Goal: Task Accomplishment & Management: Use online tool/utility

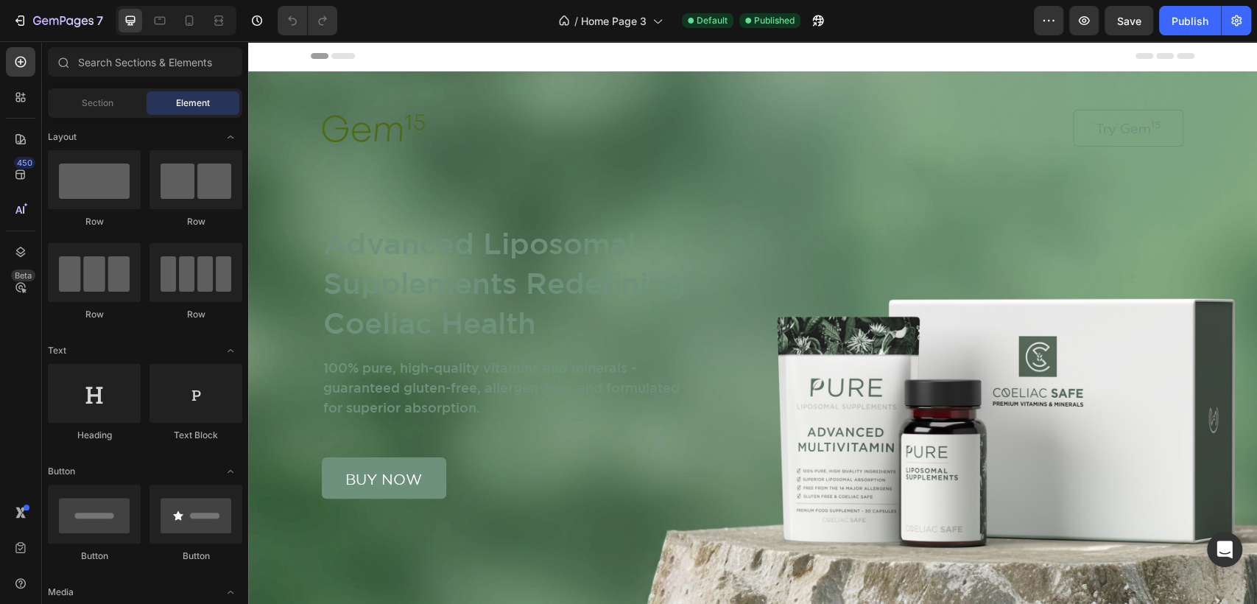
click at [1202, 16] on div "Publish" at bounding box center [1190, 20] width 37 height 15
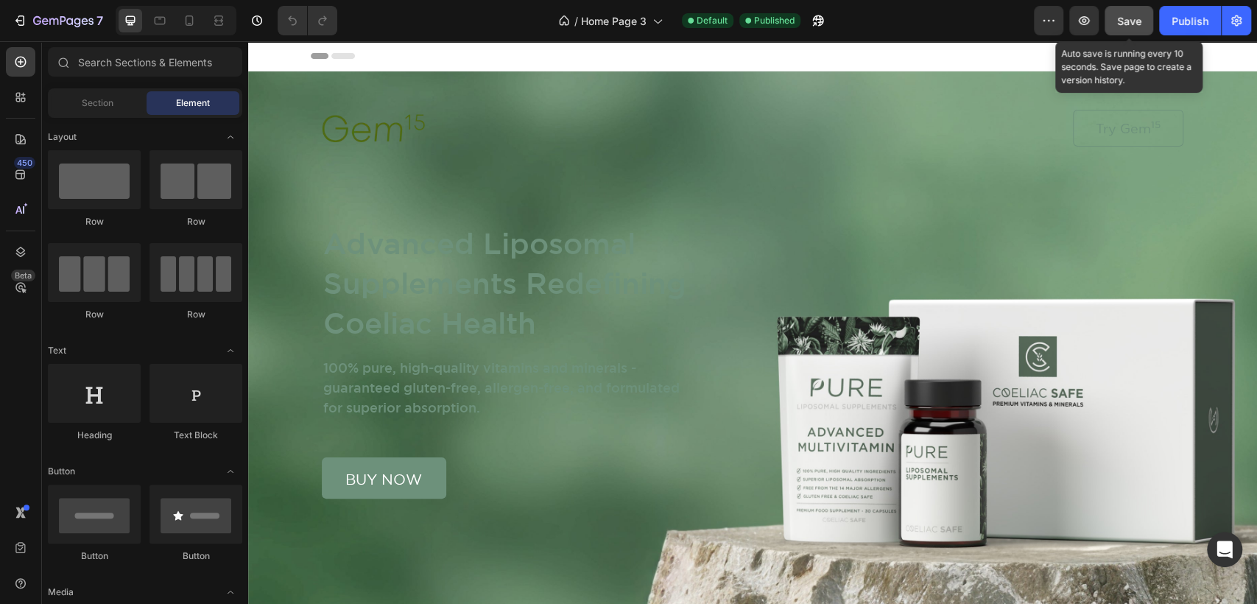
click at [1114, 21] on button "Save" at bounding box center [1129, 20] width 49 height 29
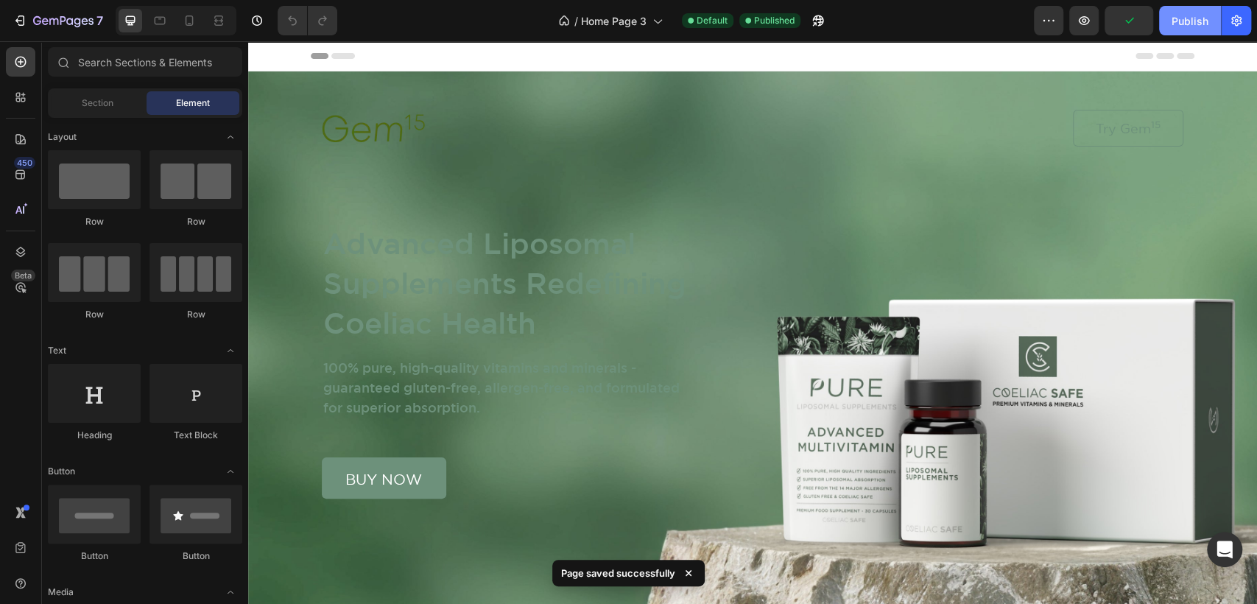
click at [1194, 13] on div "Publish" at bounding box center [1190, 20] width 37 height 15
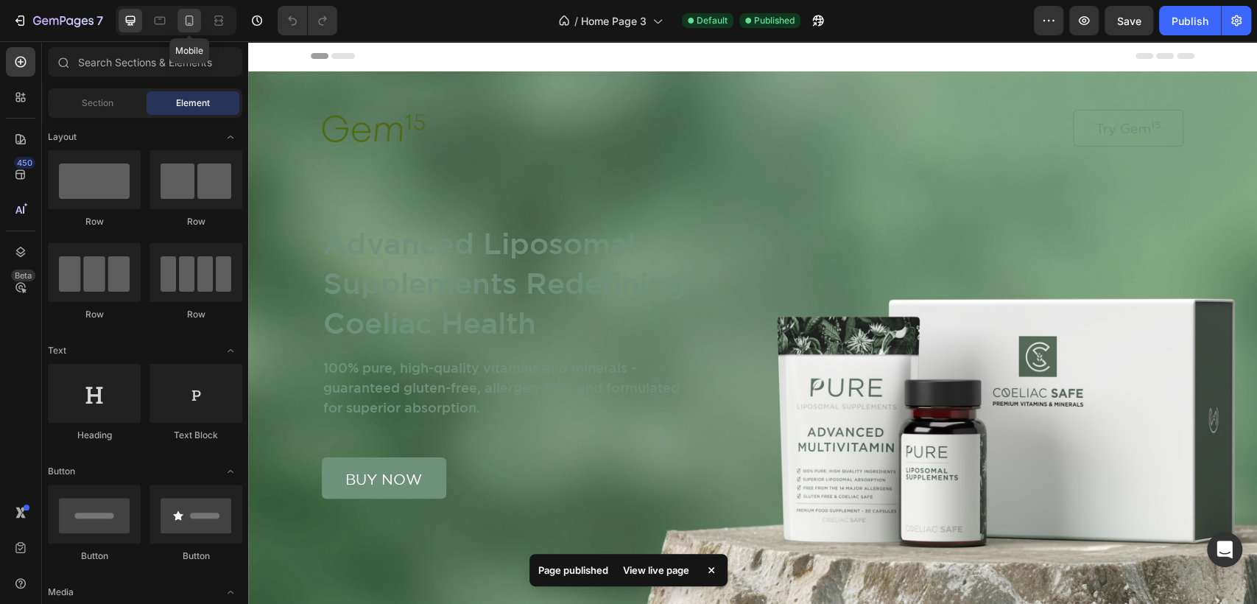
click at [189, 11] on div at bounding box center [189, 21] width 24 height 24
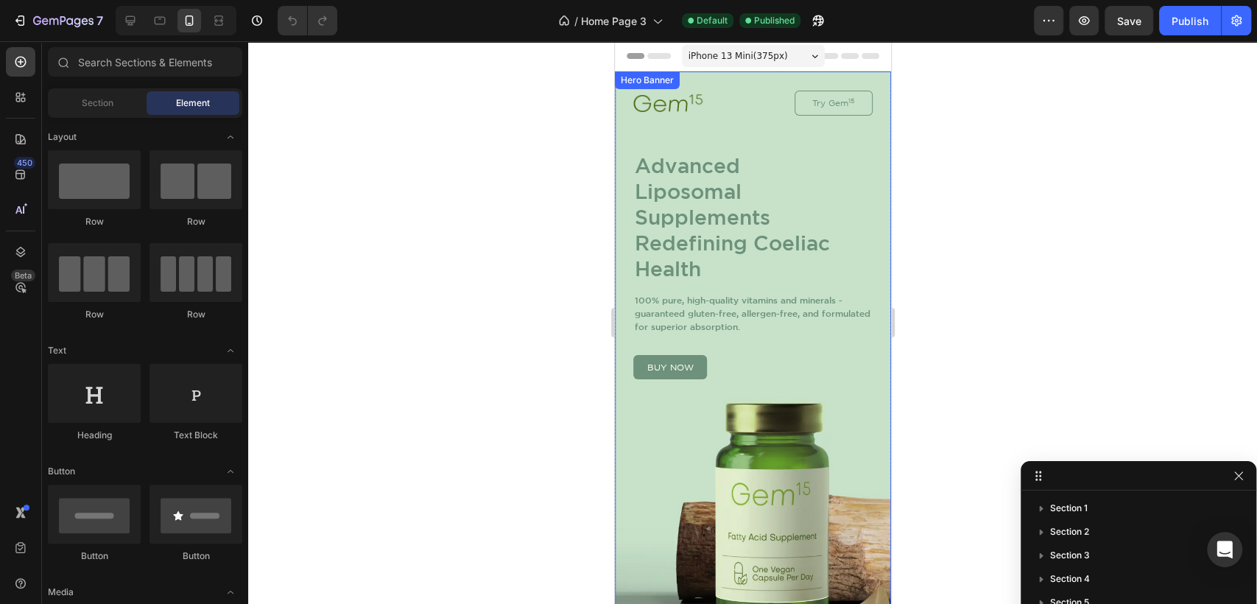
click at [829, 396] on div "Image Try Gem 15 Button Row Advanced Liposomal Supplements Redefining Coeliac H…" at bounding box center [752, 372] width 276 height 602
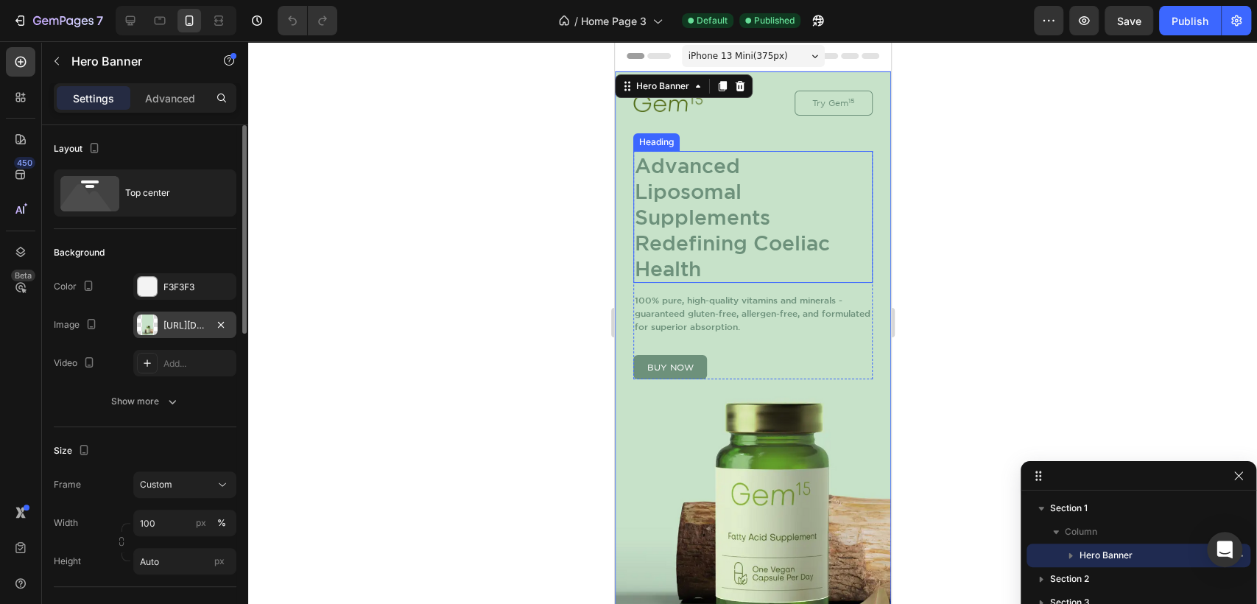
click at [175, 326] on div "https://cdn.shopify.com/s/files/1/0927/8514/8246/files/gempages_583423054160331…" at bounding box center [184, 325] width 43 height 13
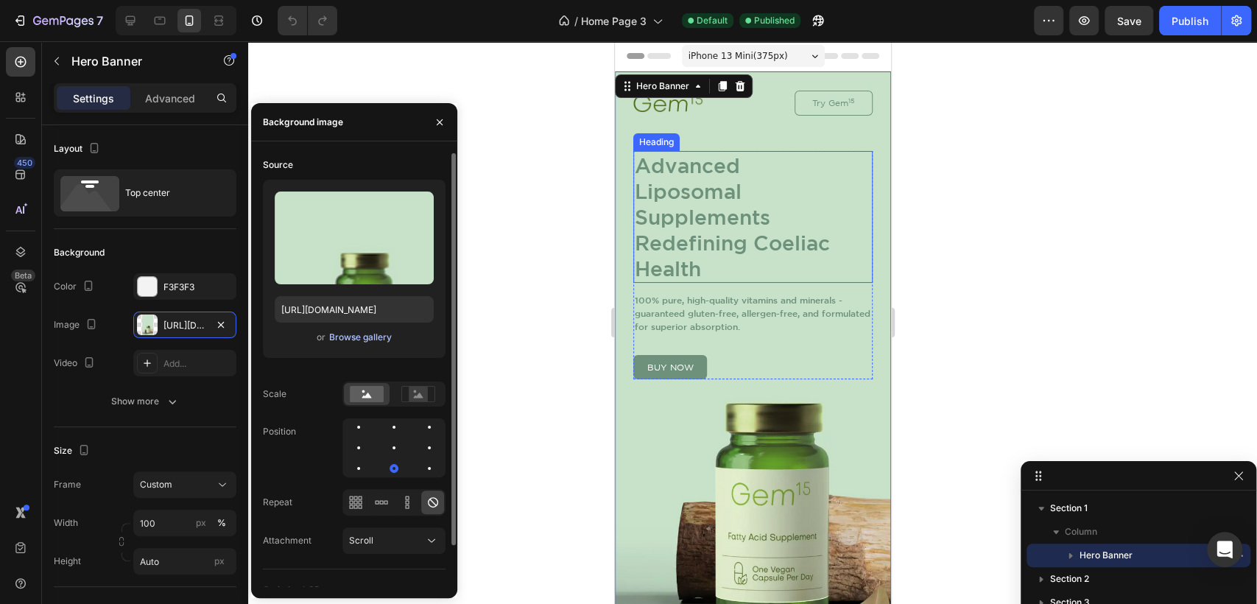
click at [345, 337] on div "Browse gallery" at bounding box center [360, 337] width 63 height 13
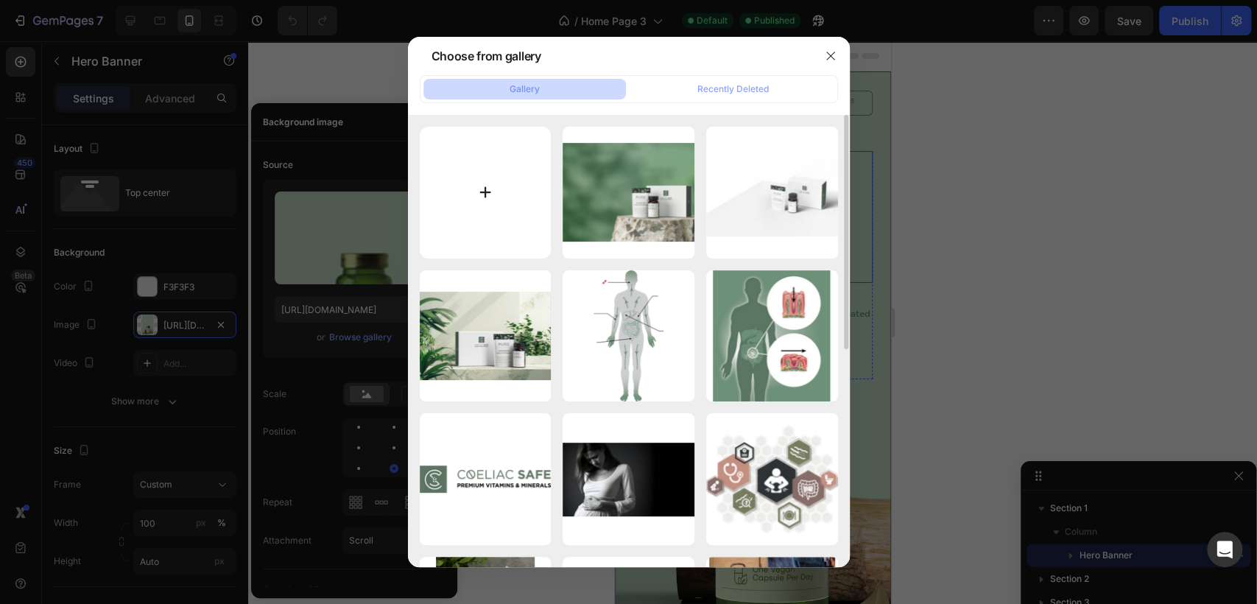
click at [491, 180] on input "file" at bounding box center [486, 193] width 132 height 132
type input "C:\fakepath\Lifestyle 2 Portrait.jpg"
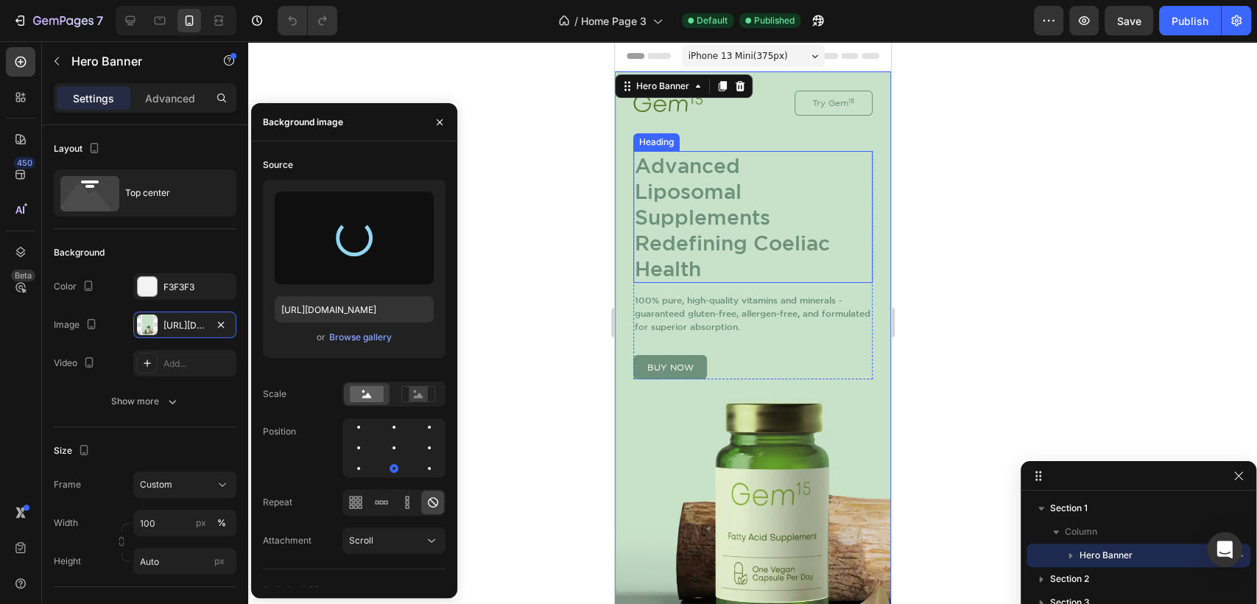
type input "https://cdn.shopify.com/s/files/1/0927/8514/8246/files/gempages_583423054160331…"
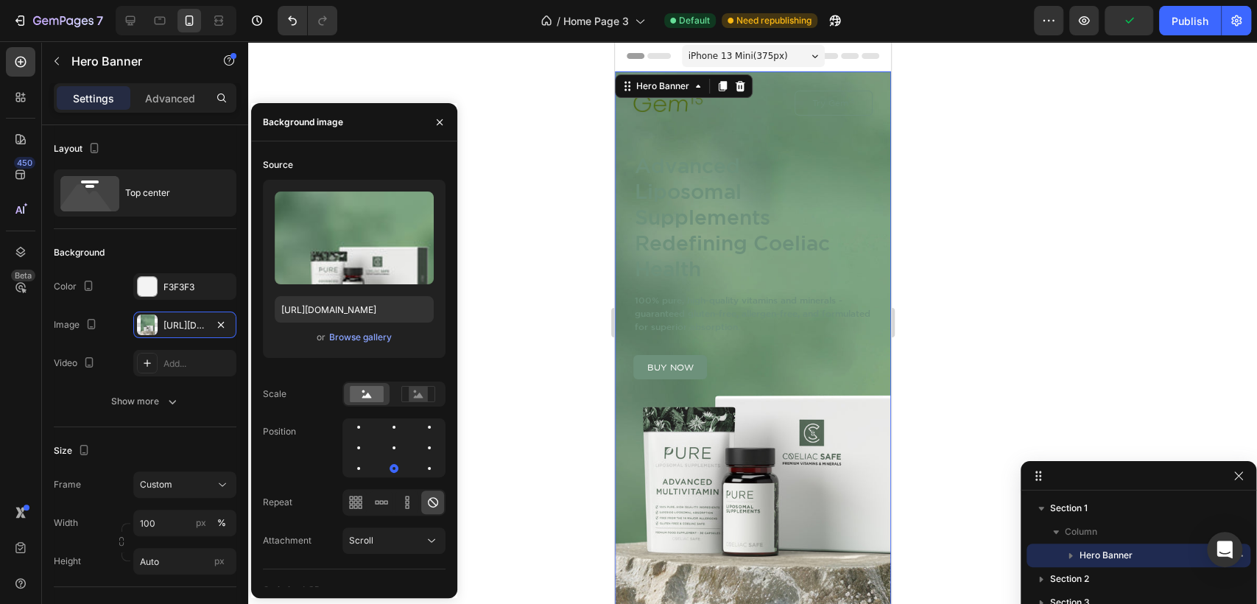
click at [787, 54] on div "iPhone 13 Mini ( 375 px)" at bounding box center [752, 56] width 143 height 22
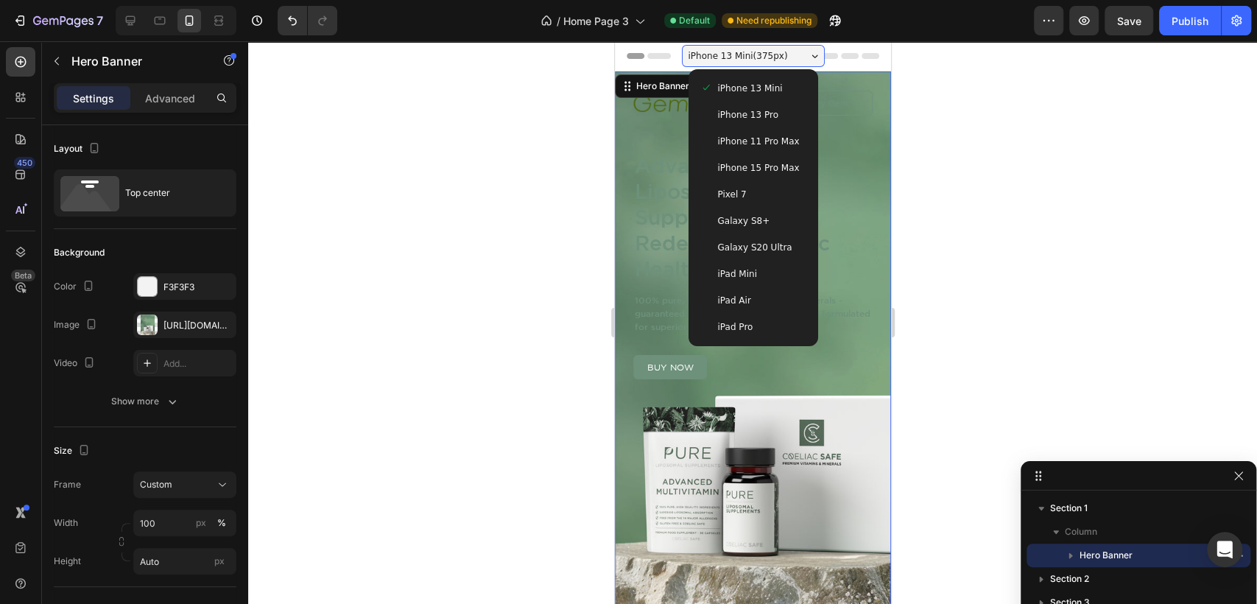
click at [753, 169] on span "iPhone 15 Pro Max" at bounding box center [758, 168] width 82 height 15
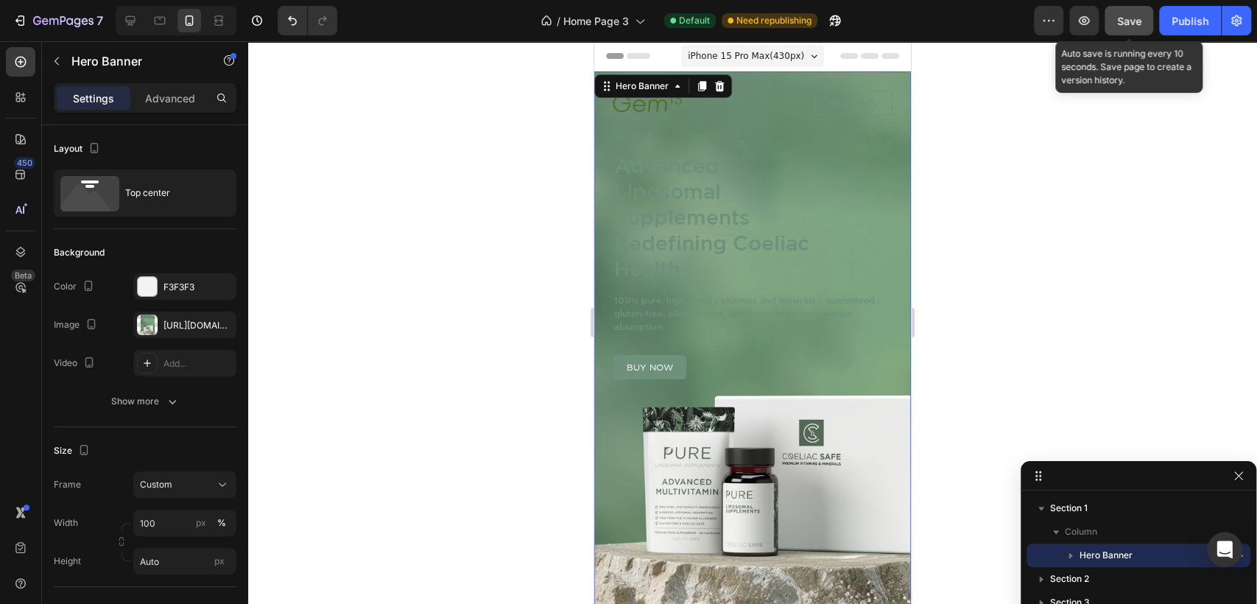
click at [1131, 27] on div "Save" at bounding box center [1129, 20] width 24 height 15
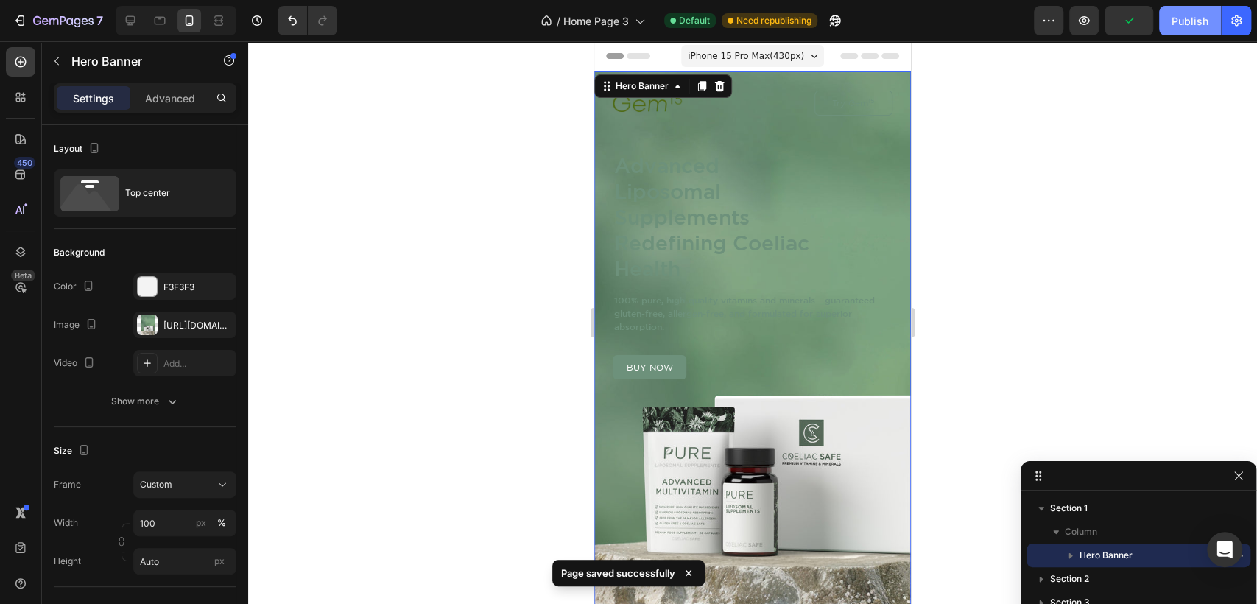
click at [1197, 17] on div "Publish" at bounding box center [1190, 20] width 37 height 15
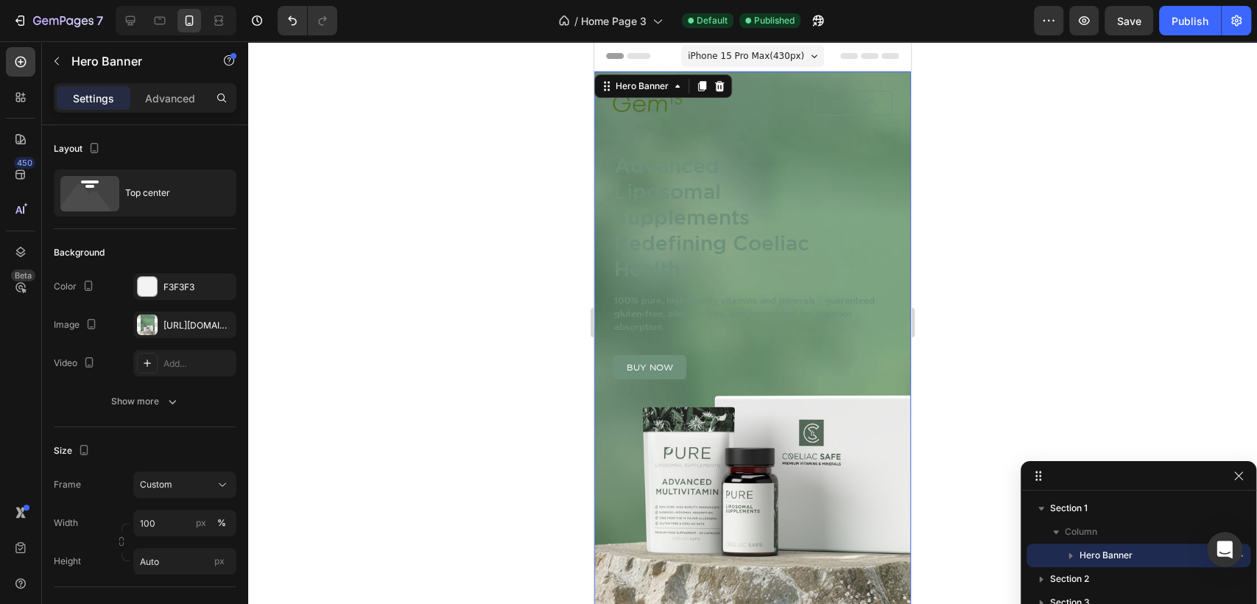
click at [829, 483] on div "Image Try Gem 15 Button Row Advanced Liposomal Supplements Redefining Coeliac H…" at bounding box center [752, 372] width 317 height 602
click at [157, 184] on div "Top center" at bounding box center [170, 193] width 90 height 34
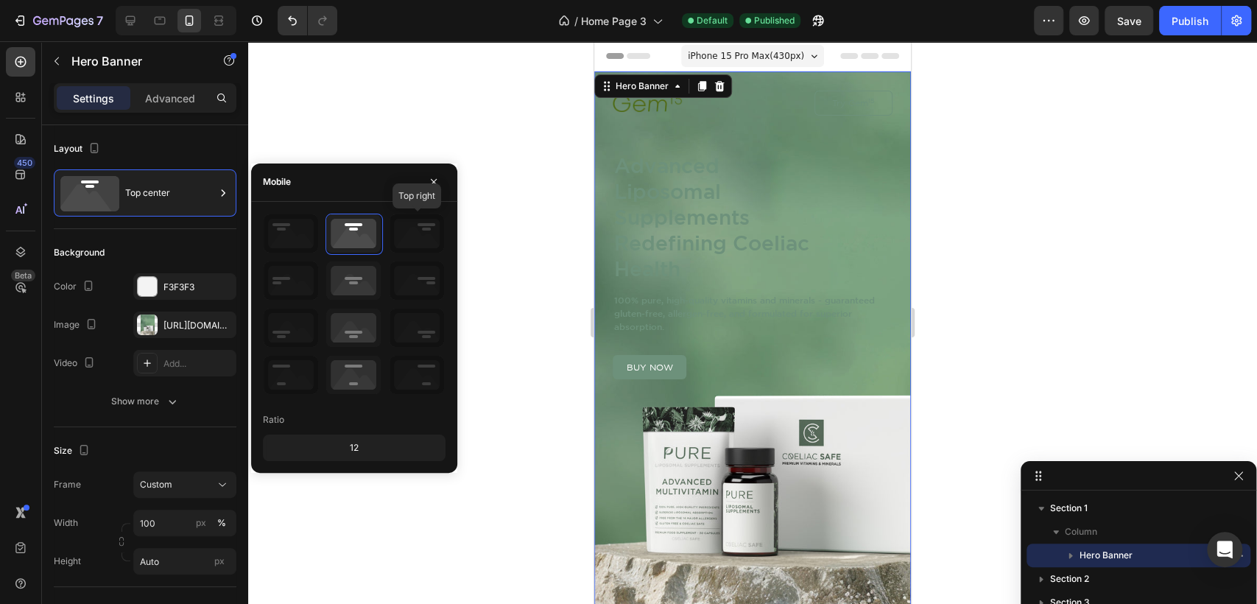
click at [426, 239] on icon at bounding box center [417, 233] width 54 height 38
click at [417, 231] on icon at bounding box center [417, 233] width 54 height 38
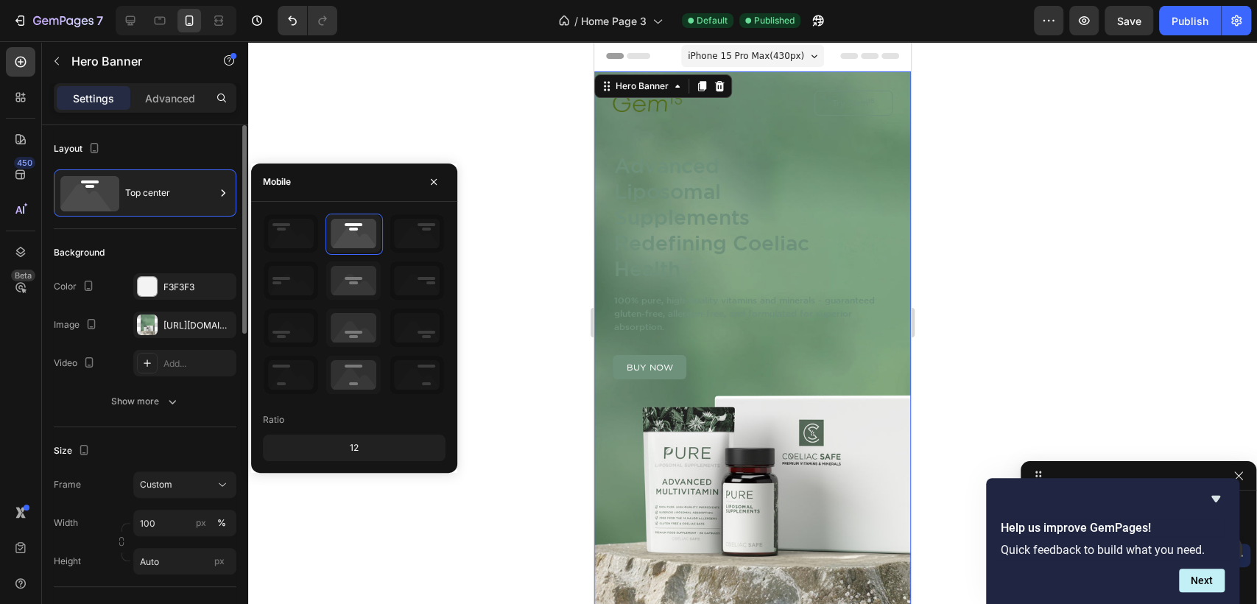
click at [208, 132] on div "Layout Top center" at bounding box center [145, 177] width 183 height 104
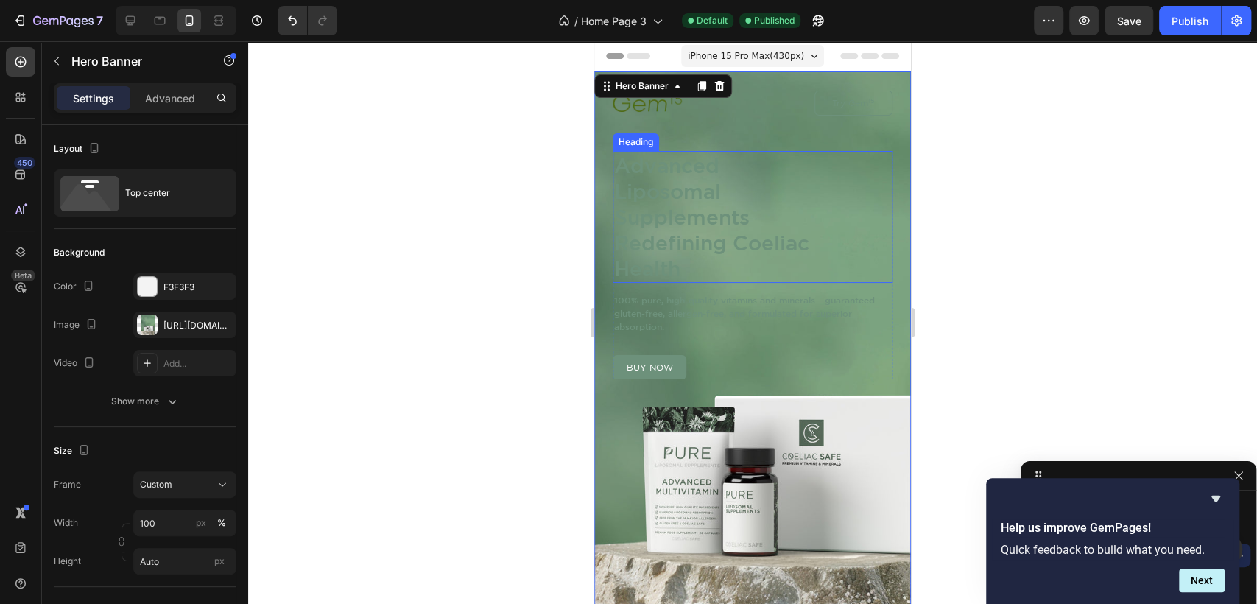
click at [668, 195] on h1 "Advanced Liposomal Supplements Redefining Coeliac Health" at bounding box center [714, 217] width 202 height 132
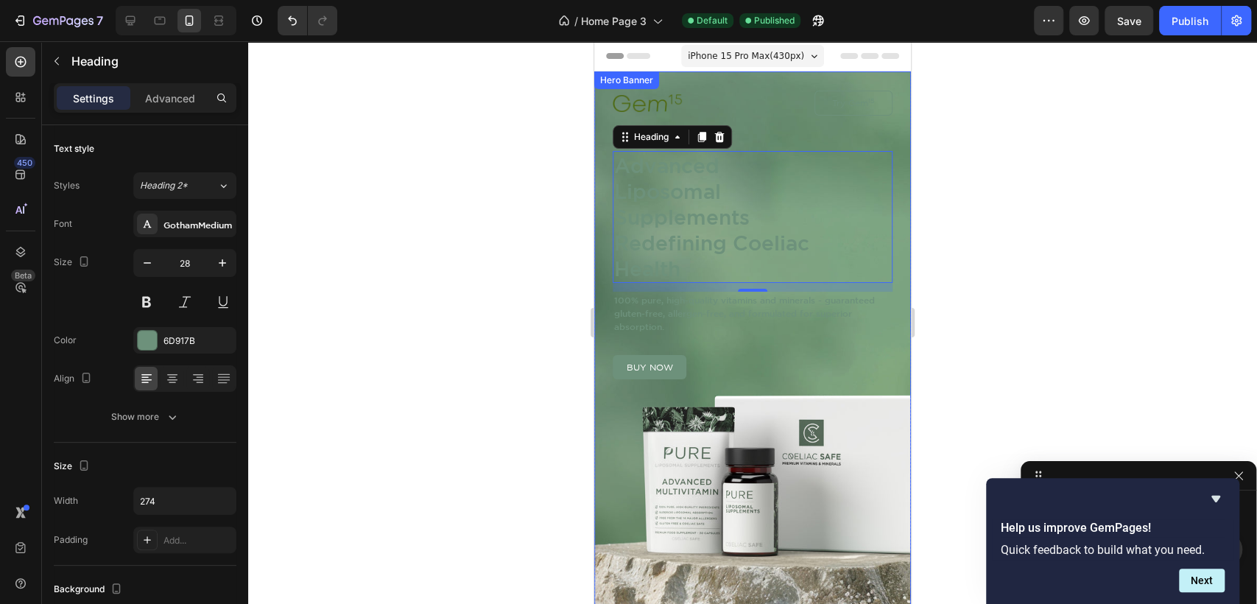
scroll to position [163, 0]
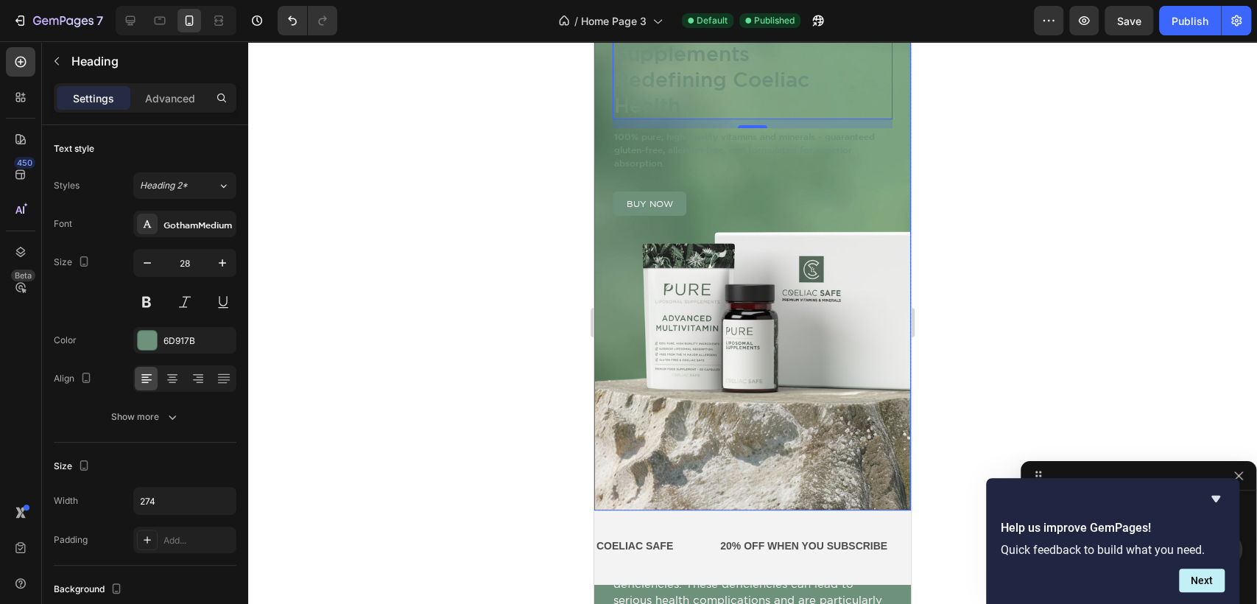
click at [814, 484] on div "Image Try Gem 15 Button Row Advanced Liposomal Supplements Redefining Coeliac H…" at bounding box center [752, 209] width 317 height 602
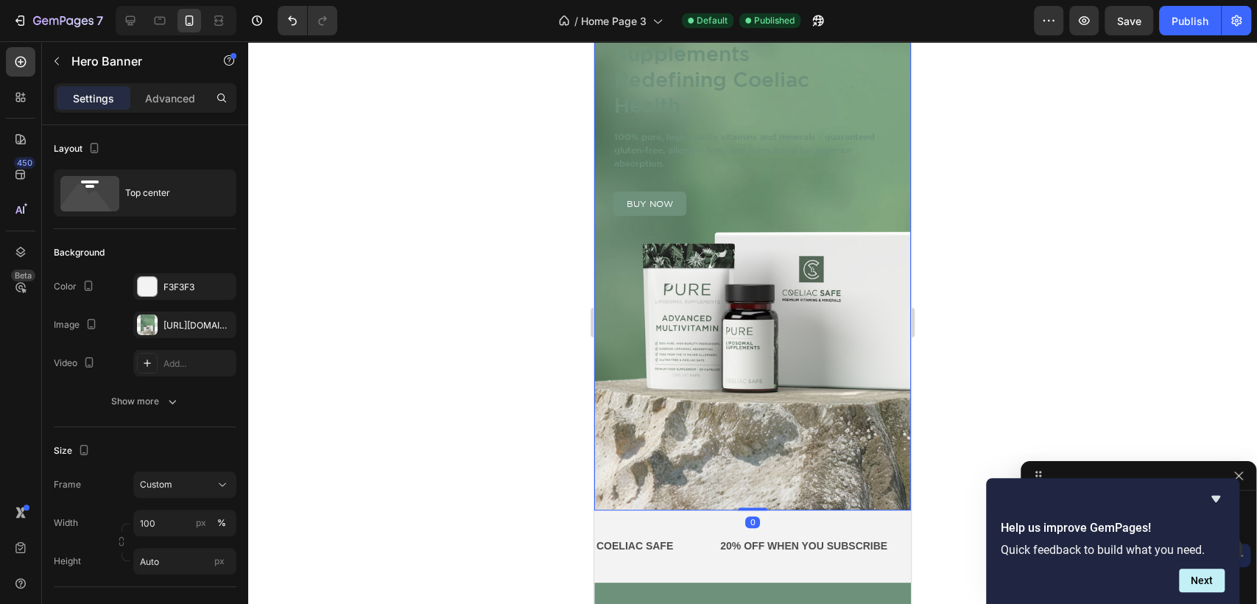
drag, startPoint x: 759, startPoint y: 509, endPoint x: 759, endPoint y: 428, distance: 81.0
click at [759, 428] on div "Image Try Gem 15 Button Row Advanced Liposomal Supplements Redefining Coeliac H…" at bounding box center [752, 209] width 317 height 602
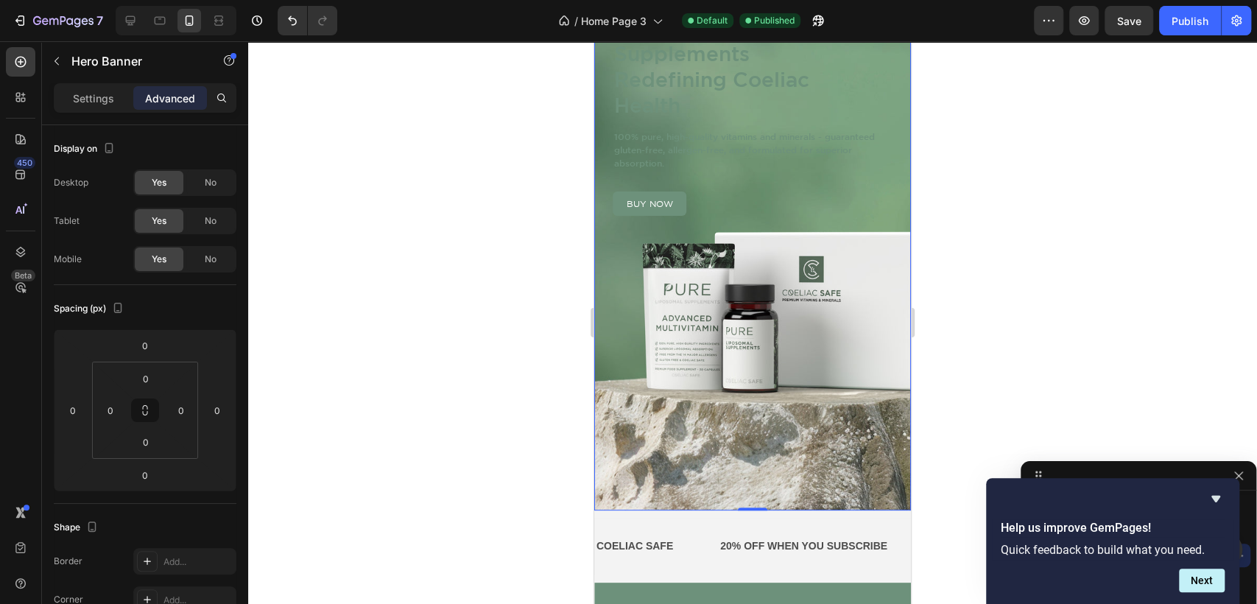
scroll to position [0, 0]
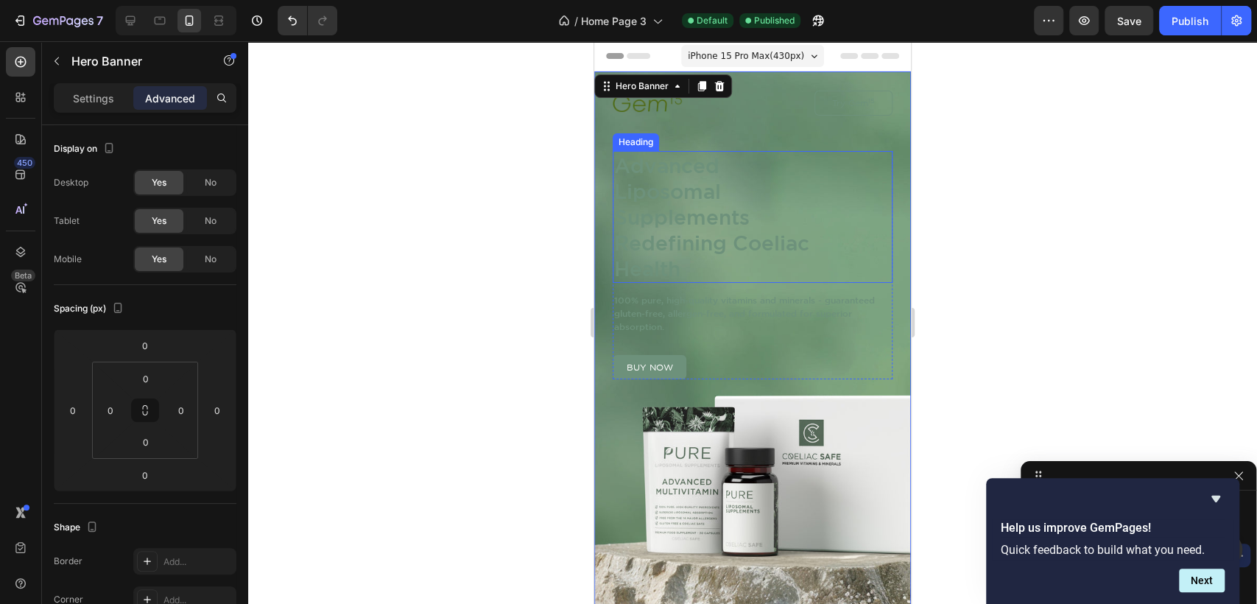
click at [706, 178] on h1 "Advanced Liposomal Supplements Redefining Coeliac Health" at bounding box center [714, 217] width 202 height 132
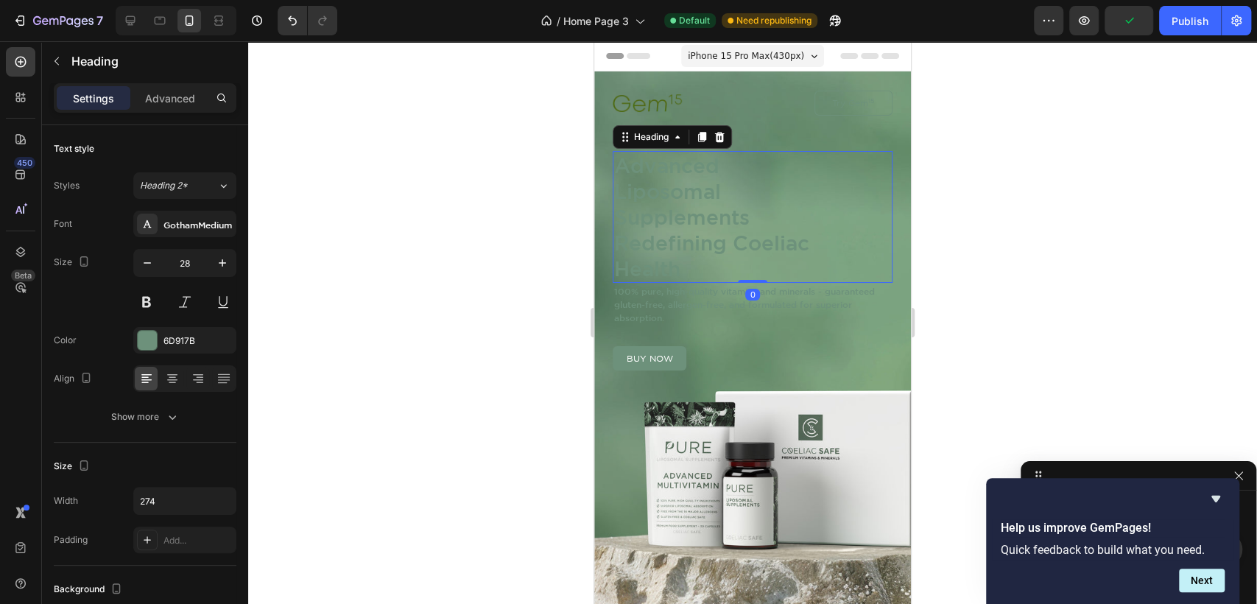
drag, startPoint x: 747, startPoint y: 288, endPoint x: 747, endPoint y: 264, distance: 23.6
click at [747, 264] on div "Advanced Liposomal Supplements Redefining Coeliac Health Heading 0" at bounding box center [753, 217] width 280 height 132
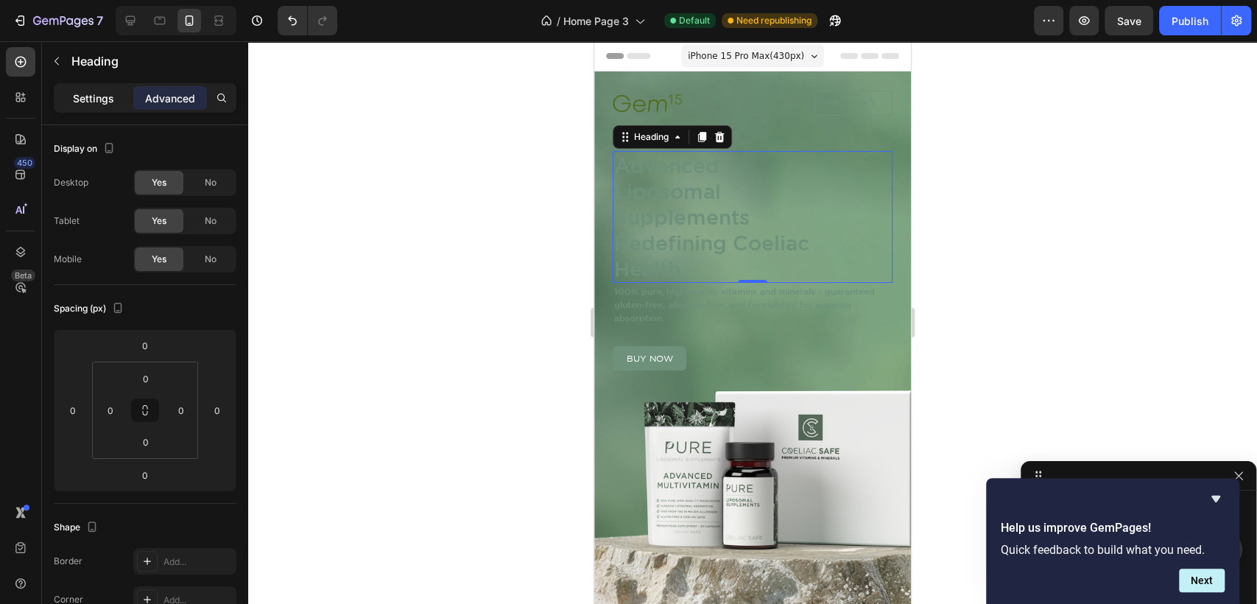
click at [113, 99] on div "Settings" at bounding box center [94, 98] width 74 height 24
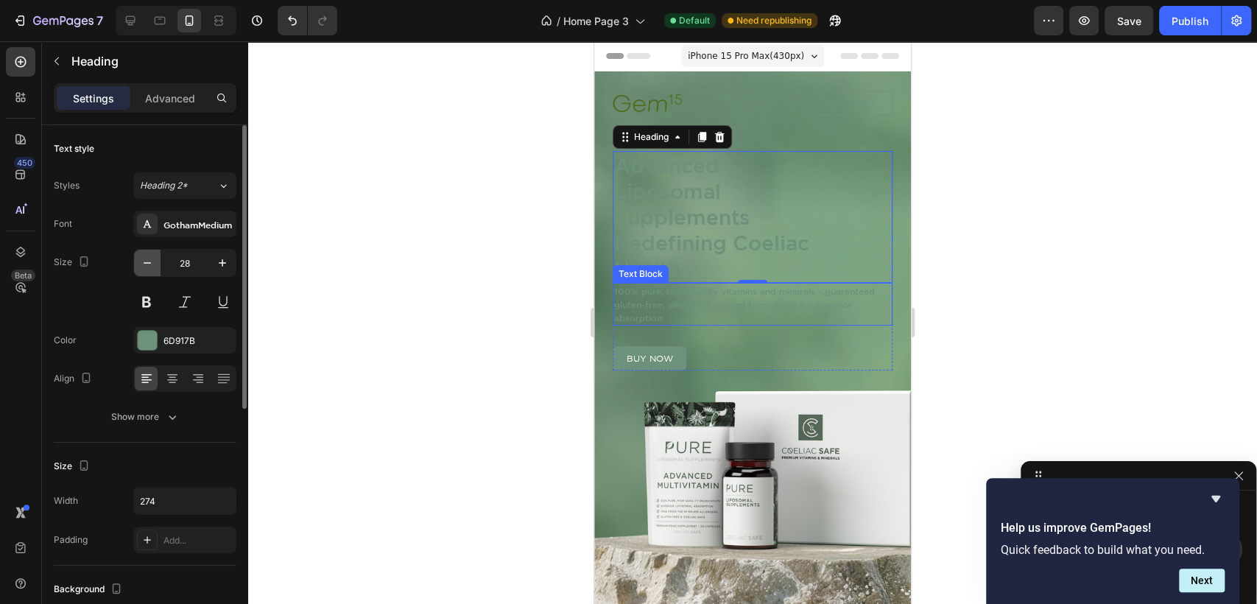
click at [149, 254] on button "button" at bounding box center [147, 263] width 27 height 27
type input "25"
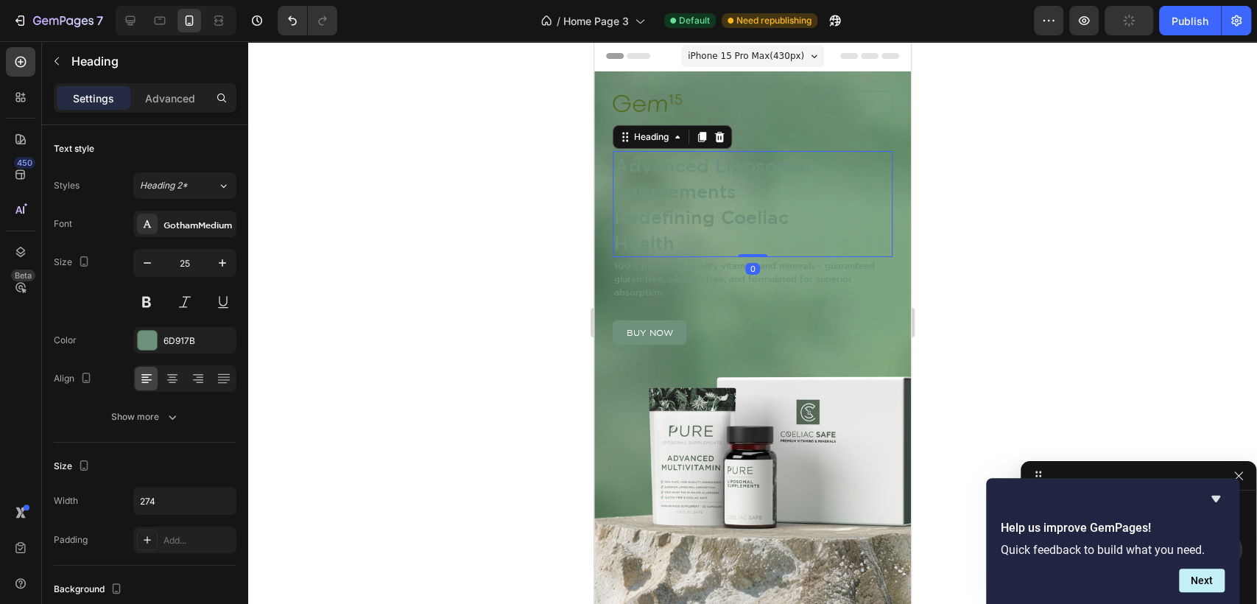
drag, startPoint x: 740, startPoint y: 253, endPoint x: 746, endPoint y: 228, distance: 25.7
click at [746, 228] on div "Advanced Liposomal Supplements Redefining Coeliac Health Heading 0" at bounding box center [753, 204] width 280 height 106
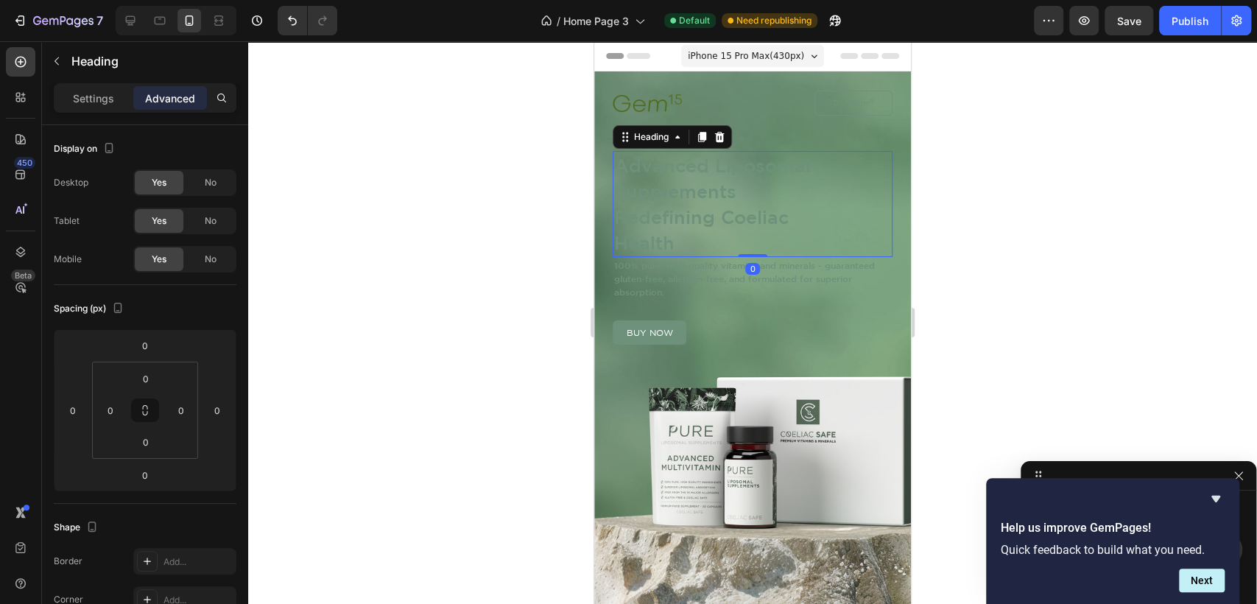
drag, startPoint x: 749, startPoint y: 255, endPoint x: 753, endPoint y: 203, distance: 52.5
click at [753, 203] on div "Advanced Liposomal Supplements Redefining Coeliac Health Heading 0" at bounding box center [753, 204] width 280 height 106
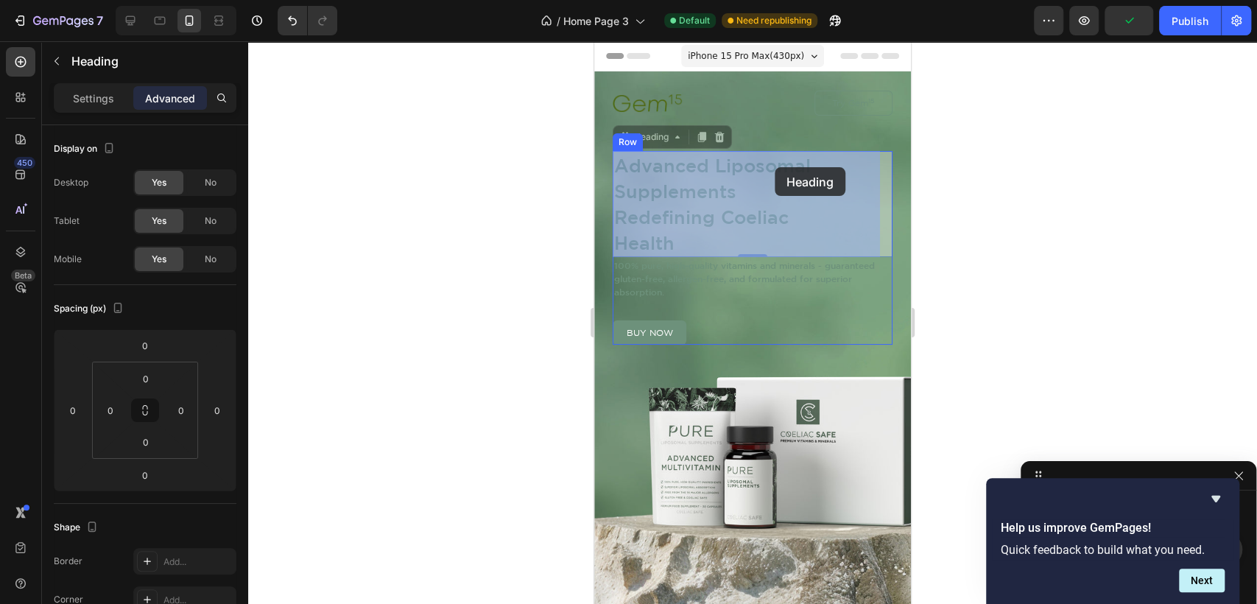
drag, startPoint x: 784, startPoint y: 154, endPoint x: 775, endPoint y: 167, distance: 16.4
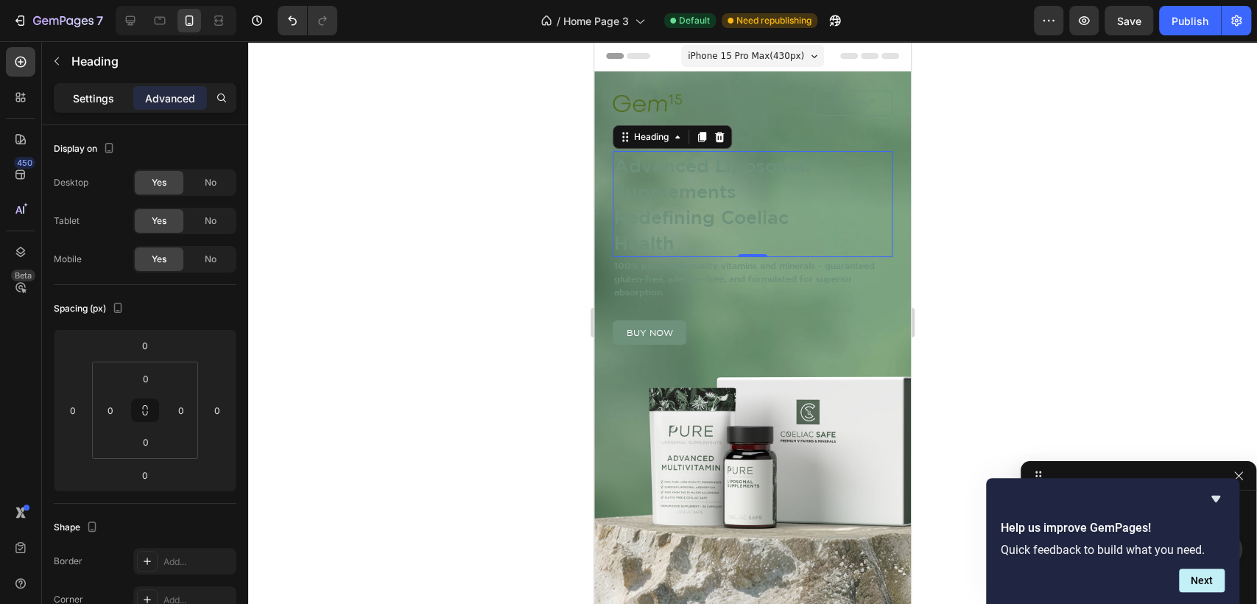
click at [83, 94] on p "Settings" at bounding box center [93, 98] width 41 height 15
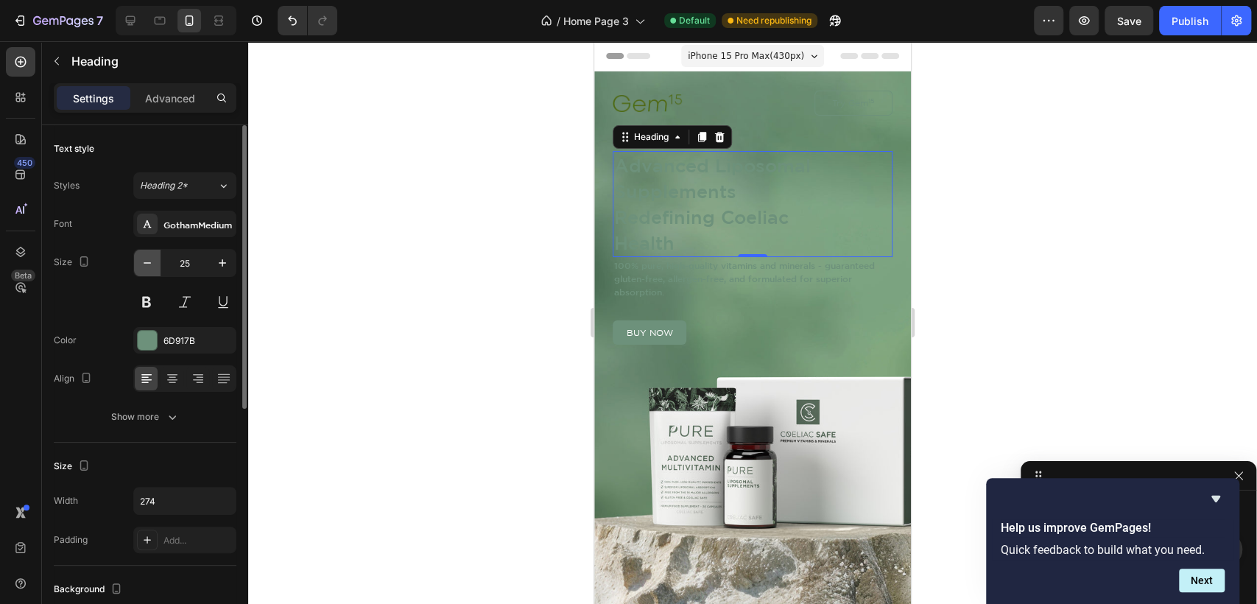
click at [142, 256] on icon "button" at bounding box center [147, 263] width 15 height 15
type input "21"
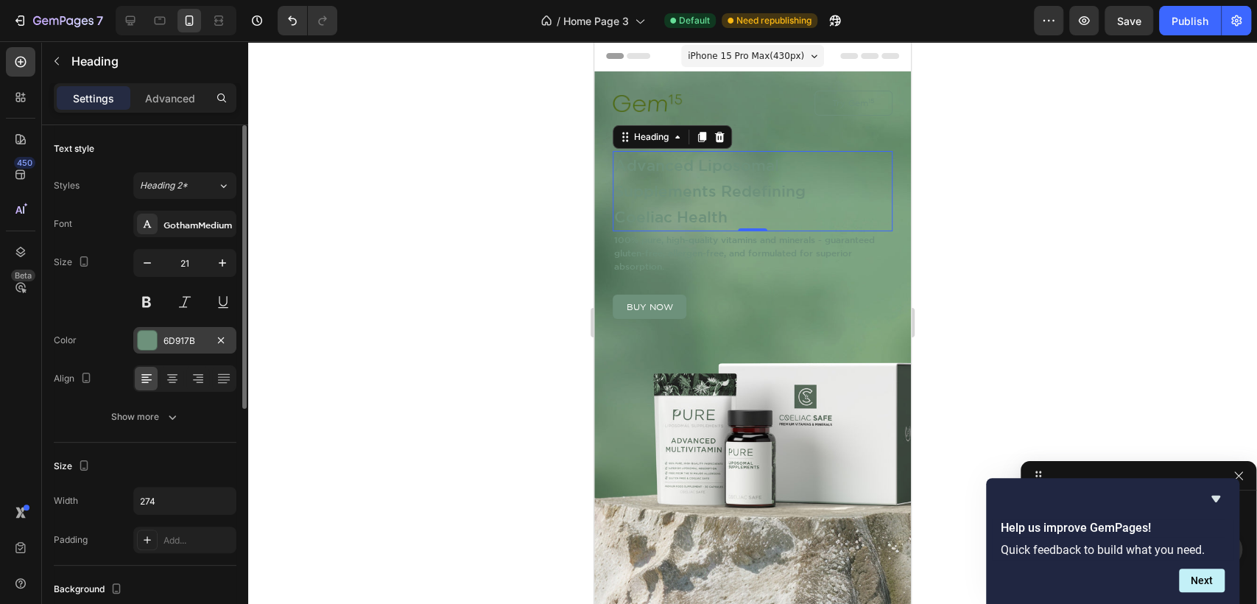
click at [152, 339] on div at bounding box center [147, 340] width 19 height 19
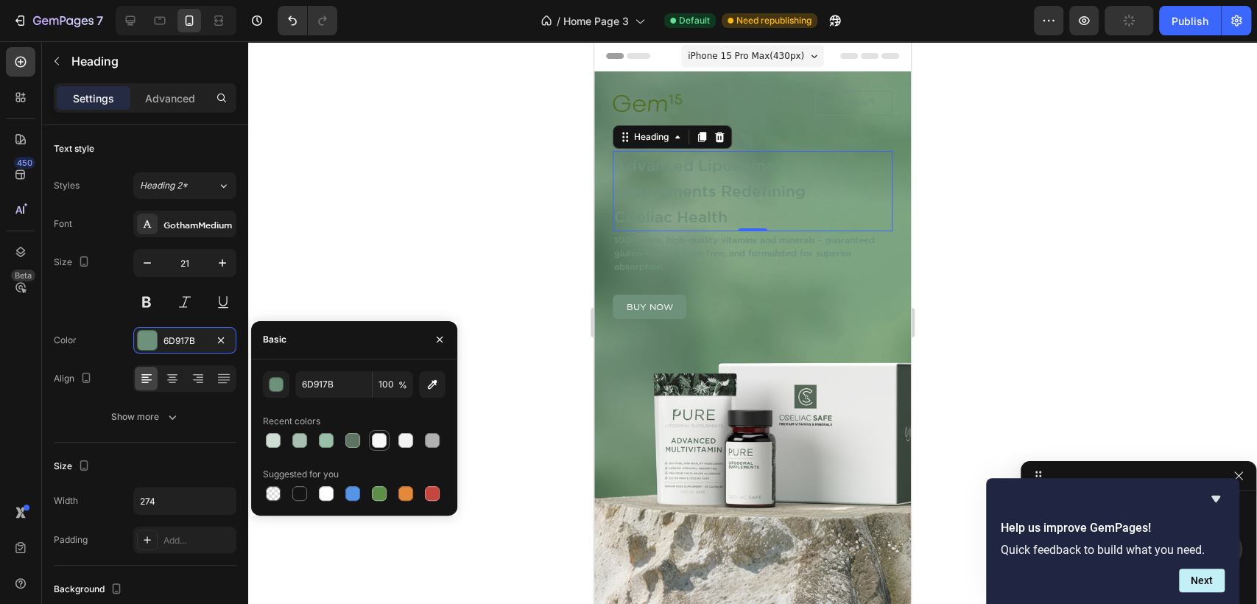
click at [374, 443] on div at bounding box center [379, 440] width 15 height 15
type input "F9F9F9"
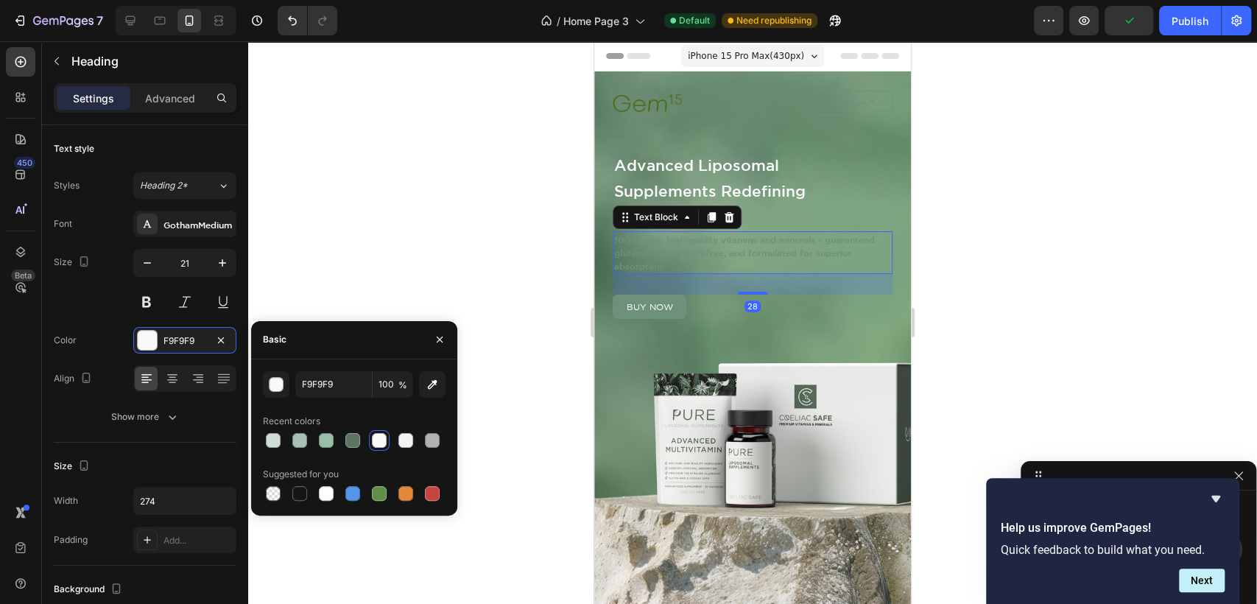
click at [668, 248] on p "100% pure, high-quality vitamins and minerals - guaranteed gluten-free, allerge…" at bounding box center [752, 253] width 277 height 40
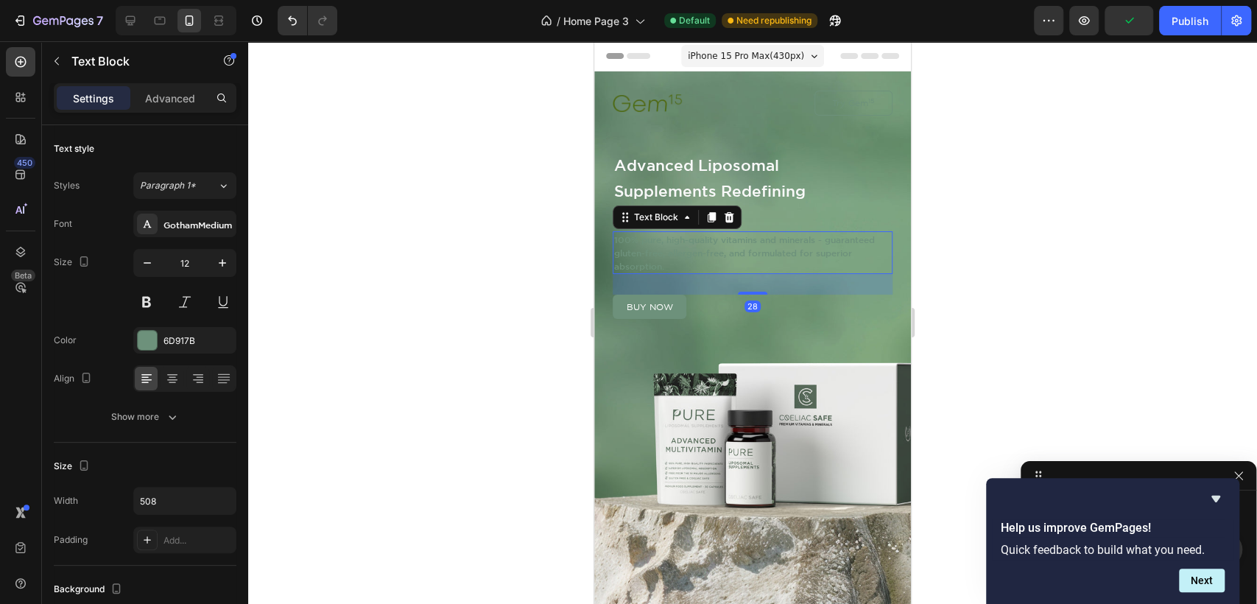
scroll to position [137, 0]
click at [143, 345] on div at bounding box center [147, 340] width 19 height 19
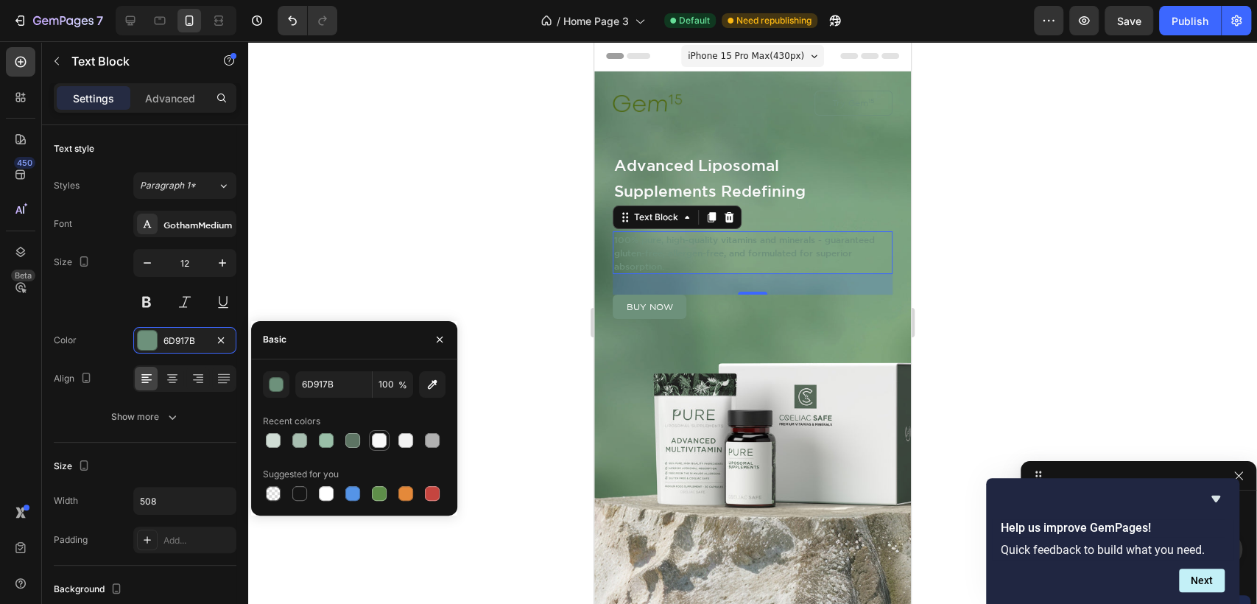
click at [373, 442] on div at bounding box center [379, 440] width 15 height 15
type input "F9F9F9"
click at [1133, 242] on div at bounding box center [752, 322] width 1009 height 563
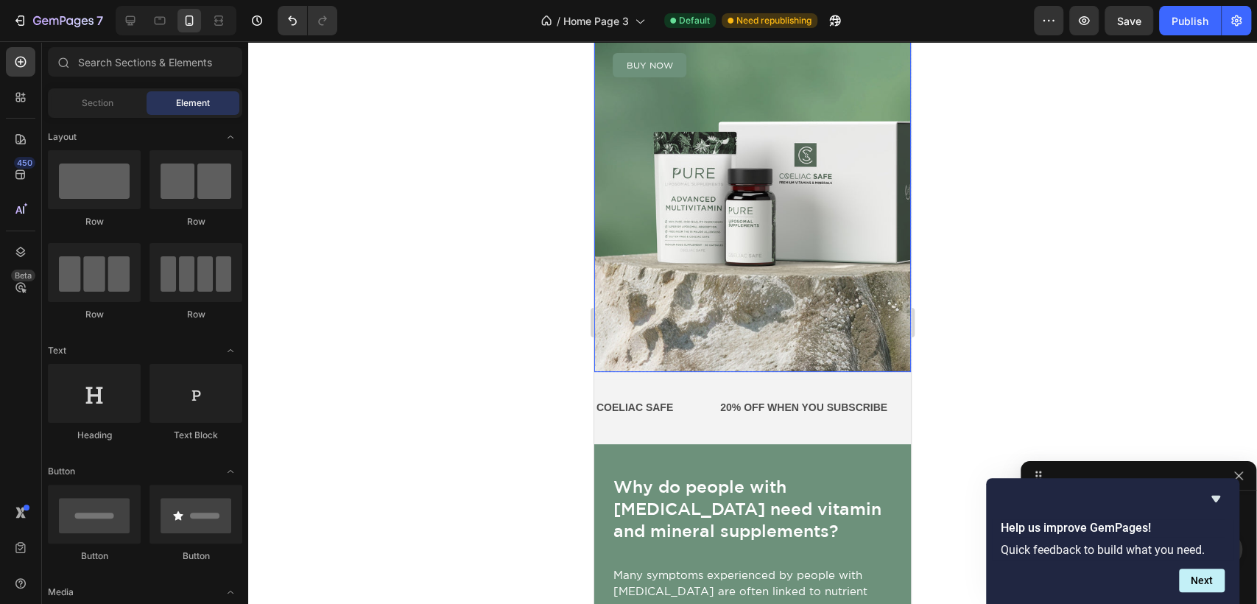
scroll to position [245, 0]
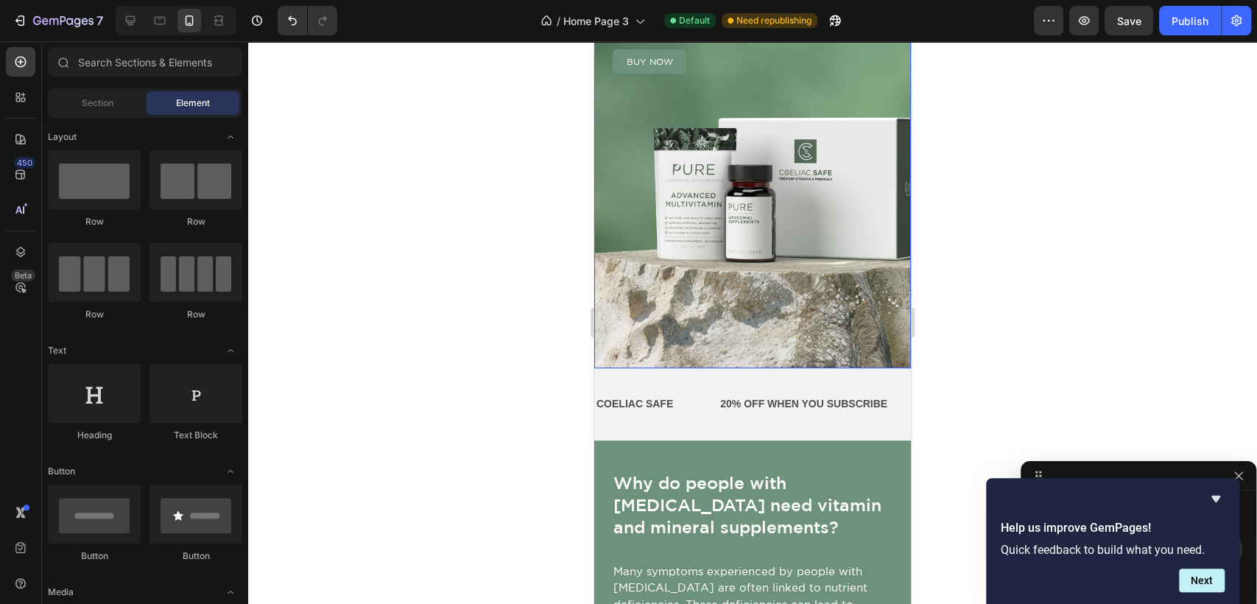
click at [742, 365] on div "Image Try Gem 15 Button Row Advanced Liposomal Supplements Redefining Coeliac H…" at bounding box center [752, 97] width 317 height 542
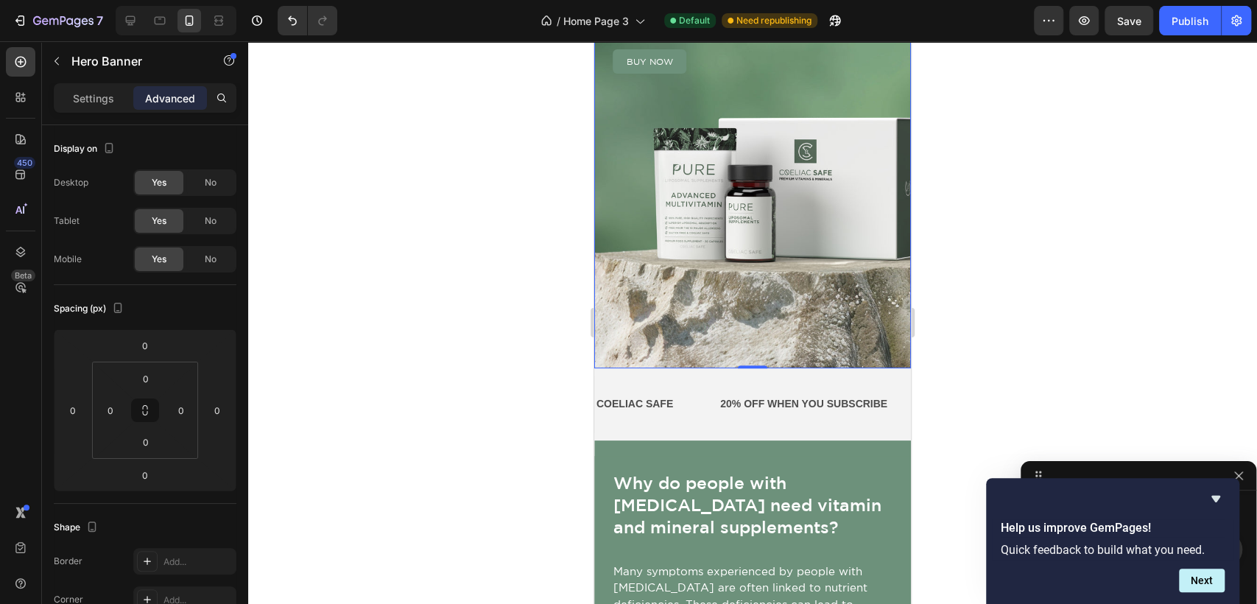
scroll to position [0, 0]
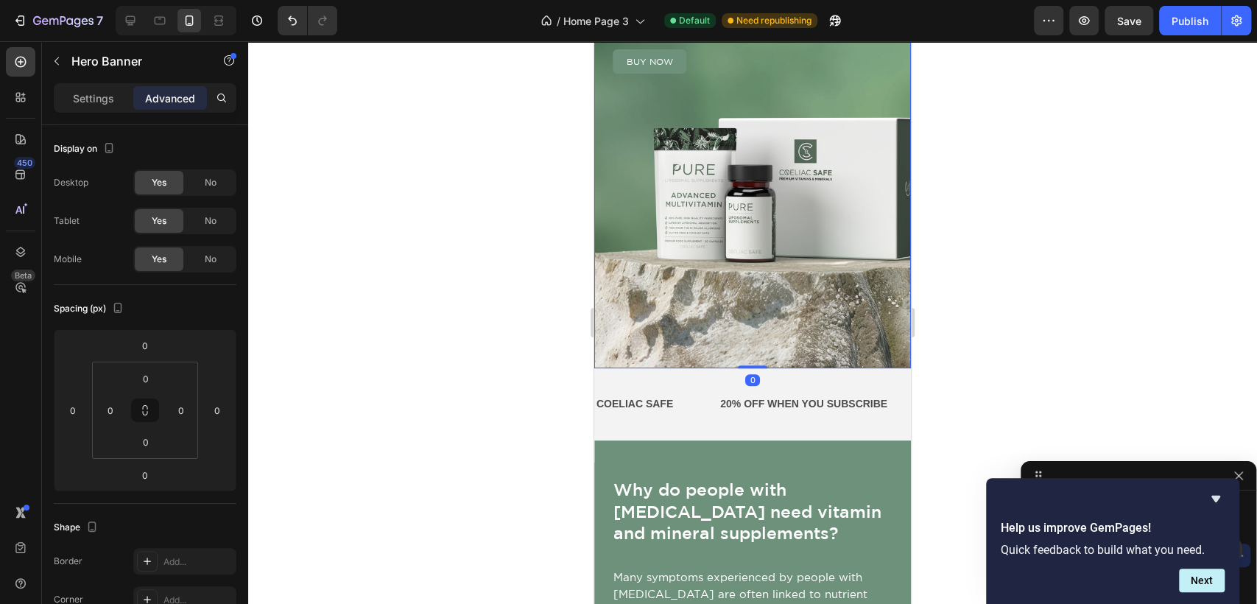
drag, startPoint x: 742, startPoint y: 367, endPoint x: 751, endPoint y: 330, distance: 38.0
click at [751, 330] on div "Image Try Gem 15 Button Row Advanced Liposomal Supplements Redefining Coeliac H…" at bounding box center [752, 97] width 317 height 542
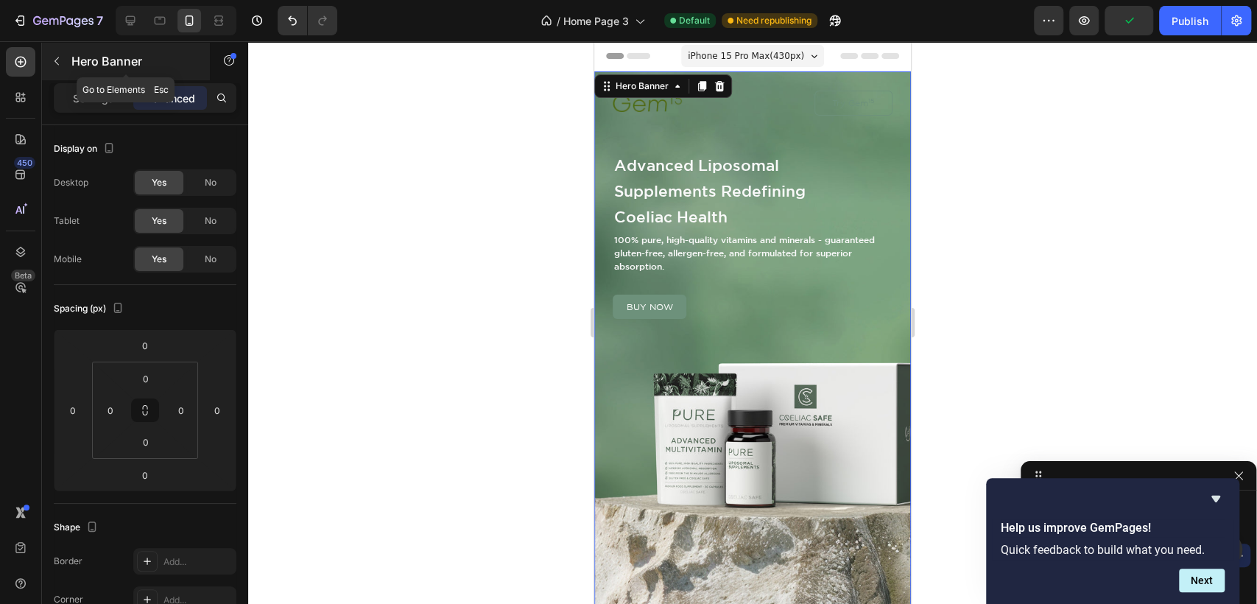
click at [54, 63] on icon "button" at bounding box center [57, 61] width 12 height 12
click at [867, 75] on div "Image Try Gem 15 Button Row Advanced Liposomal Supplements Redefining Coeliac H…" at bounding box center [752, 342] width 317 height 542
click at [99, 95] on p "Settings" at bounding box center [93, 98] width 41 height 15
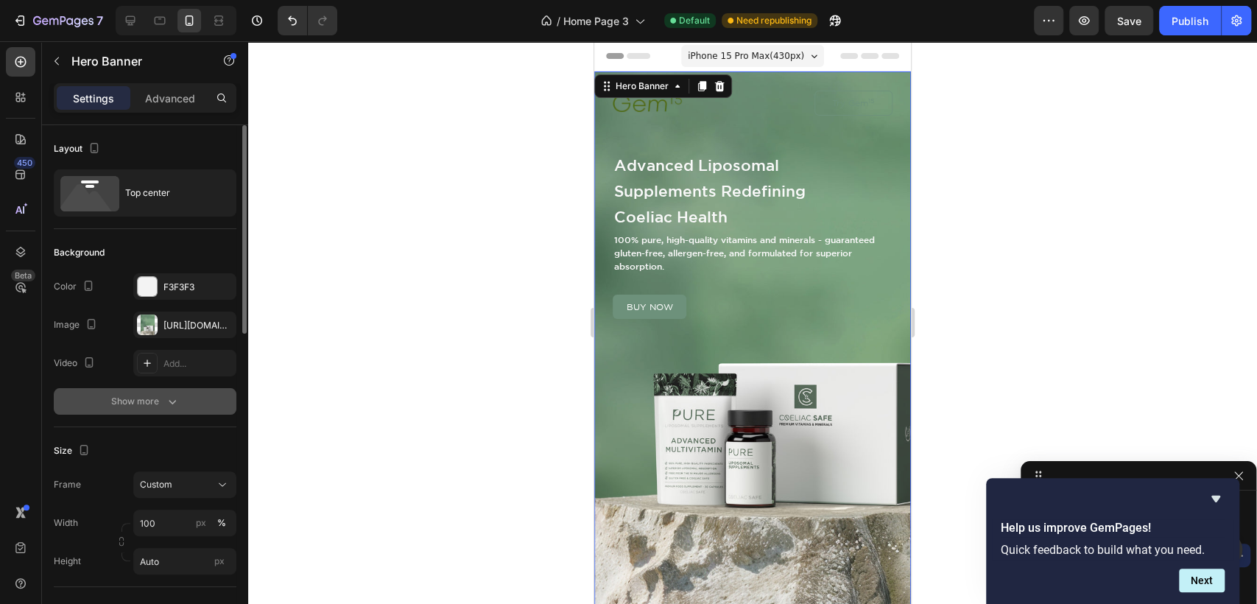
click at [147, 396] on div "Show more" at bounding box center [145, 401] width 68 height 15
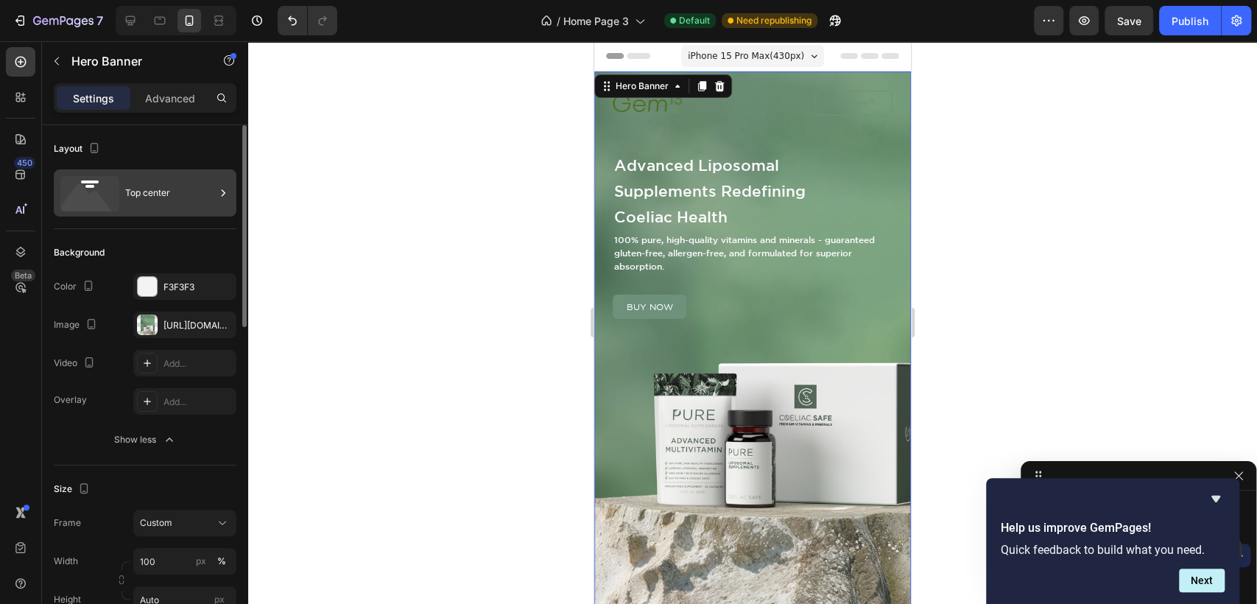
click at [154, 183] on div "Top center" at bounding box center [170, 193] width 90 height 34
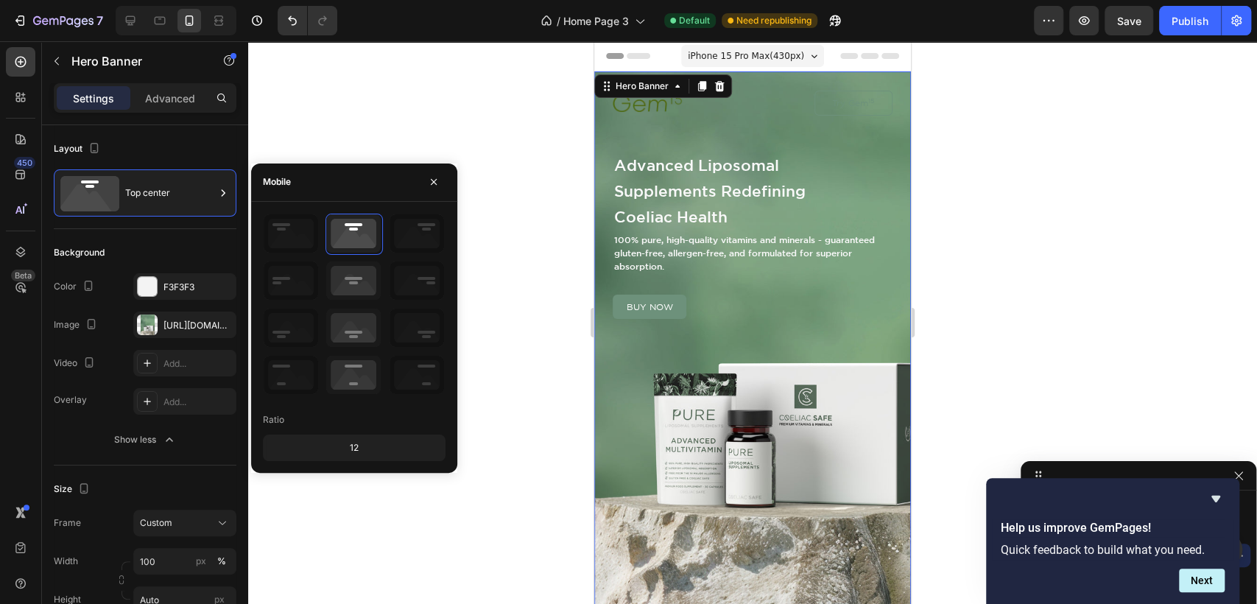
click at [351, 440] on div "12" at bounding box center [354, 447] width 177 height 21
click at [362, 443] on div "12" at bounding box center [354, 447] width 177 height 21
click at [350, 443] on div "12" at bounding box center [354, 447] width 177 height 21
click at [164, 137] on div "Layout" at bounding box center [145, 149] width 183 height 24
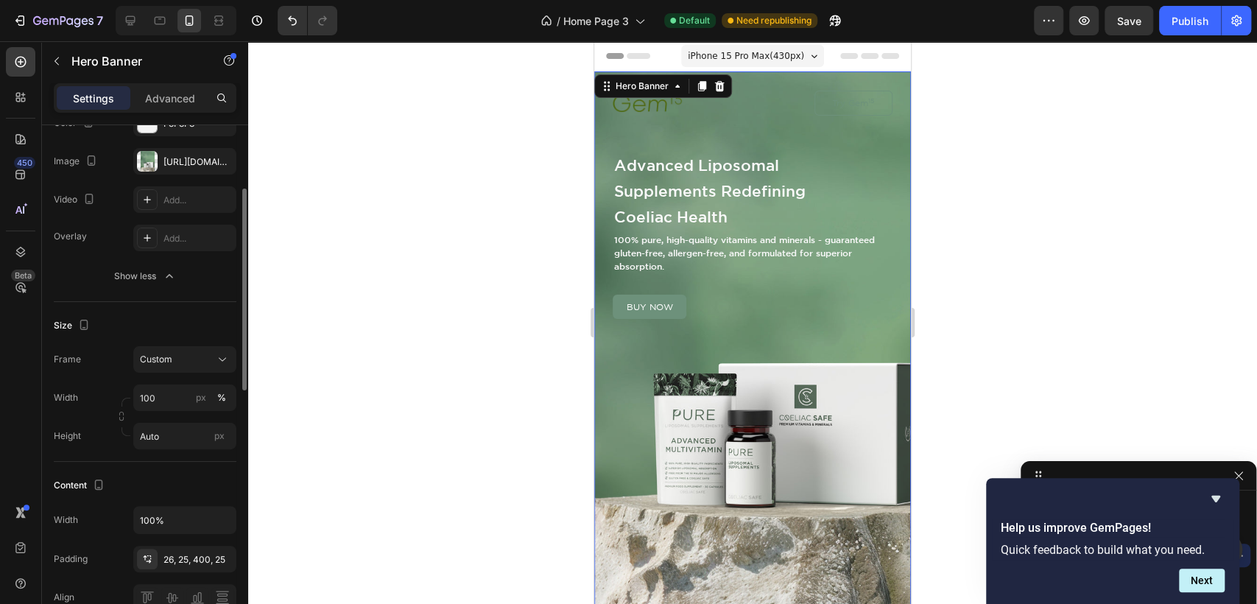
scroll to position [245, 0]
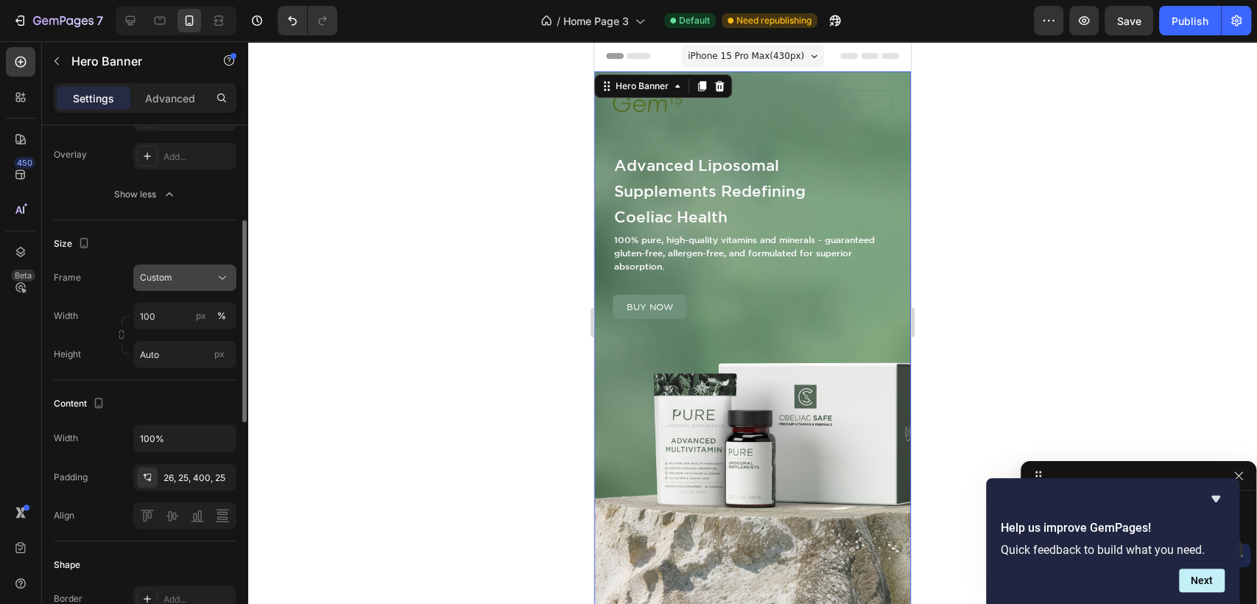
click at [200, 271] on div "Custom" at bounding box center [176, 277] width 72 height 13
click at [172, 358] on input "Auto" at bounding box center [184, 354] width 103 height 27
click at [88, 342] on div "Height Auto px" at bounding box center [145, 354] width 183 height 27
click at [165, 355] on input "Auto" at bounding box center [184, 354] width 103 height 27
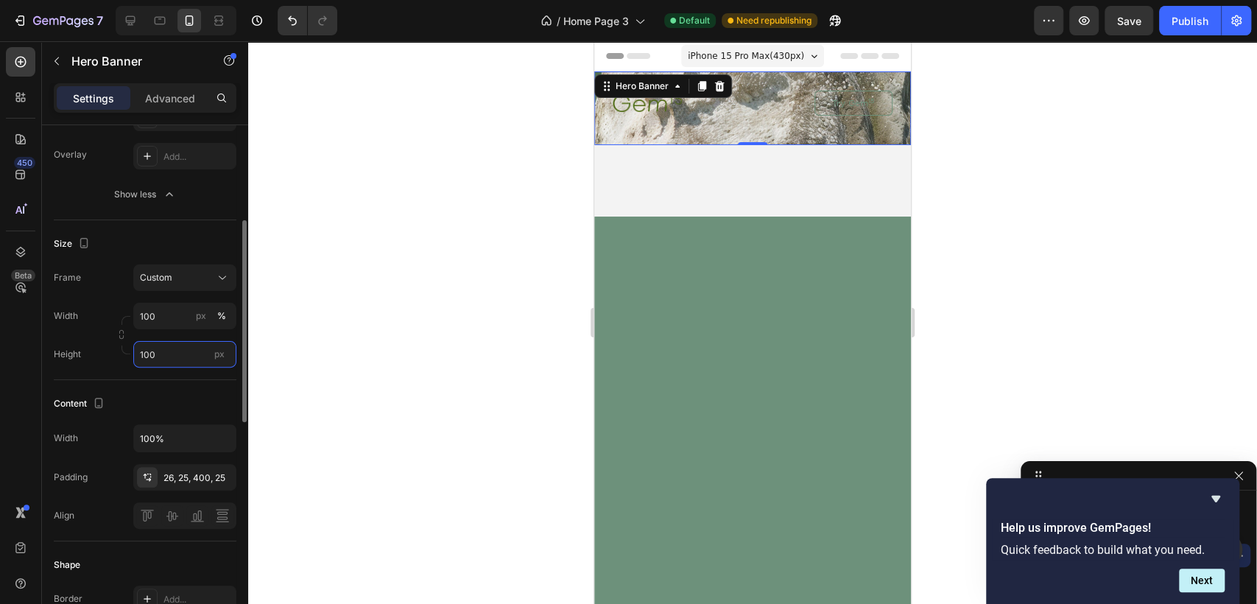
drag, startPoint x: 154, startPoint y: 360, endPoint x: 119, endPoint y: 360, distance: 34.6
click at [119, 360] on div "Height 100 px" at bounding box center [145, 354] width 183 height 27
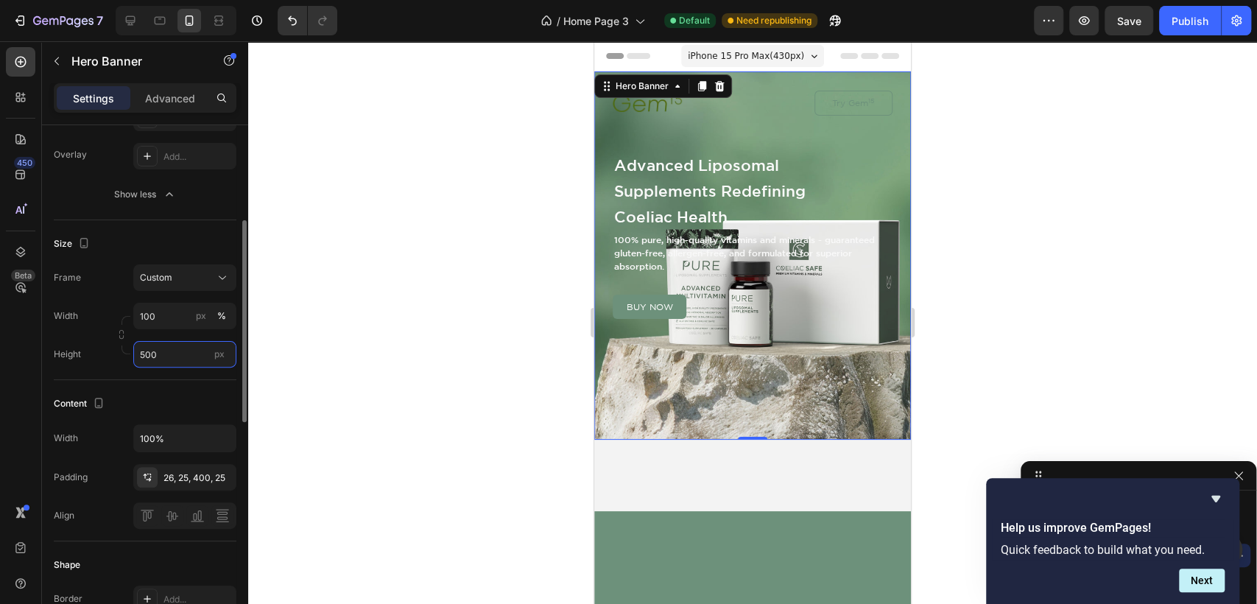
drag, startPoint x: 170, startPoint y: 357, endPoint x: 122, endPoint y: 356, distance: 48.6
click at [122, 356] on div "Height 500 px" at bounding box center [145, 354] width 183 height 27
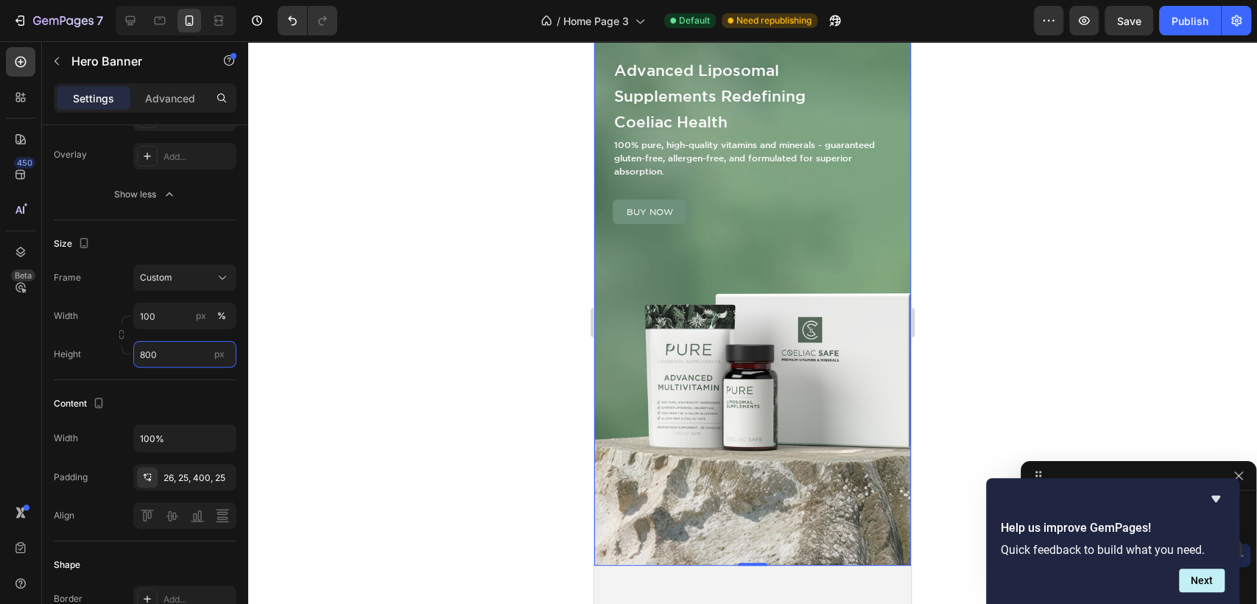
scroll to position [0, 0]
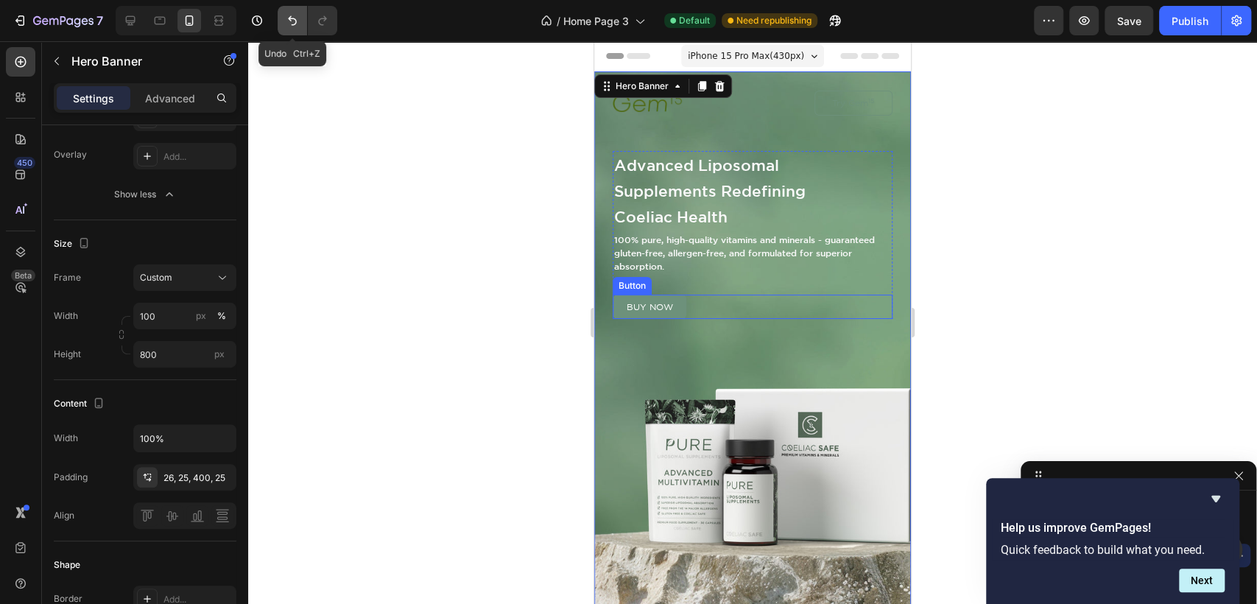
click at [295, 14] on icon "Undo/Redo" at bounding box center [292, 20] width 15 height 15
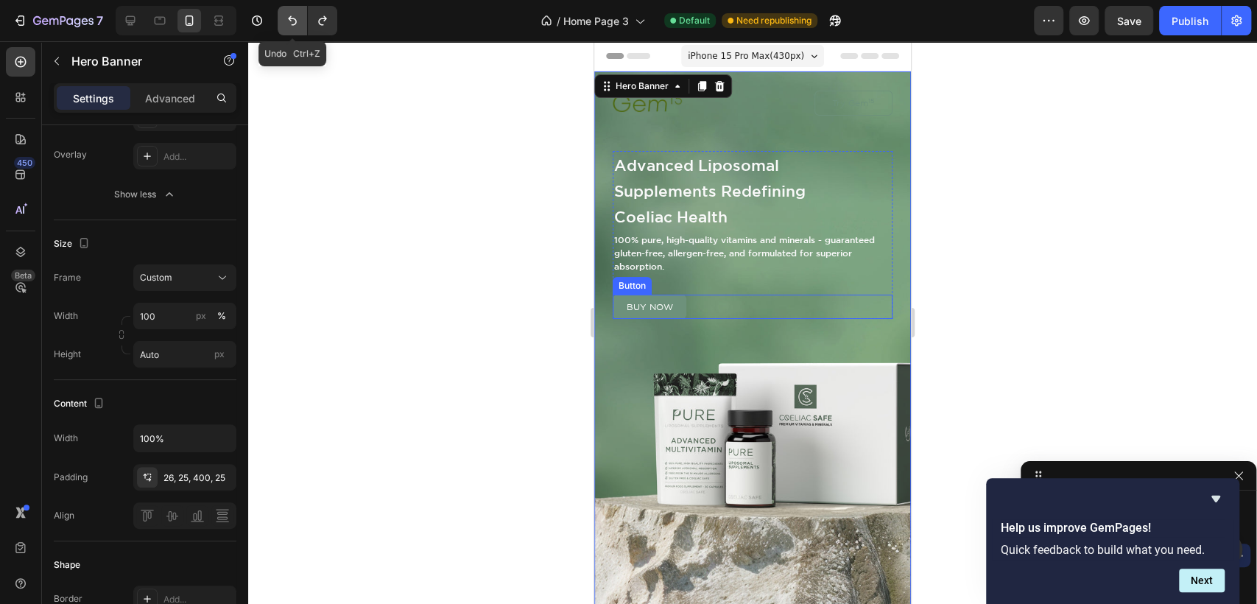
click at [295, 14] on icon "Undo/Redo" at bounding box center [292, 20] width 15 height 15
click at [164, 355] on input "Auto" at bounding box center [184, 354] width 103 height 27
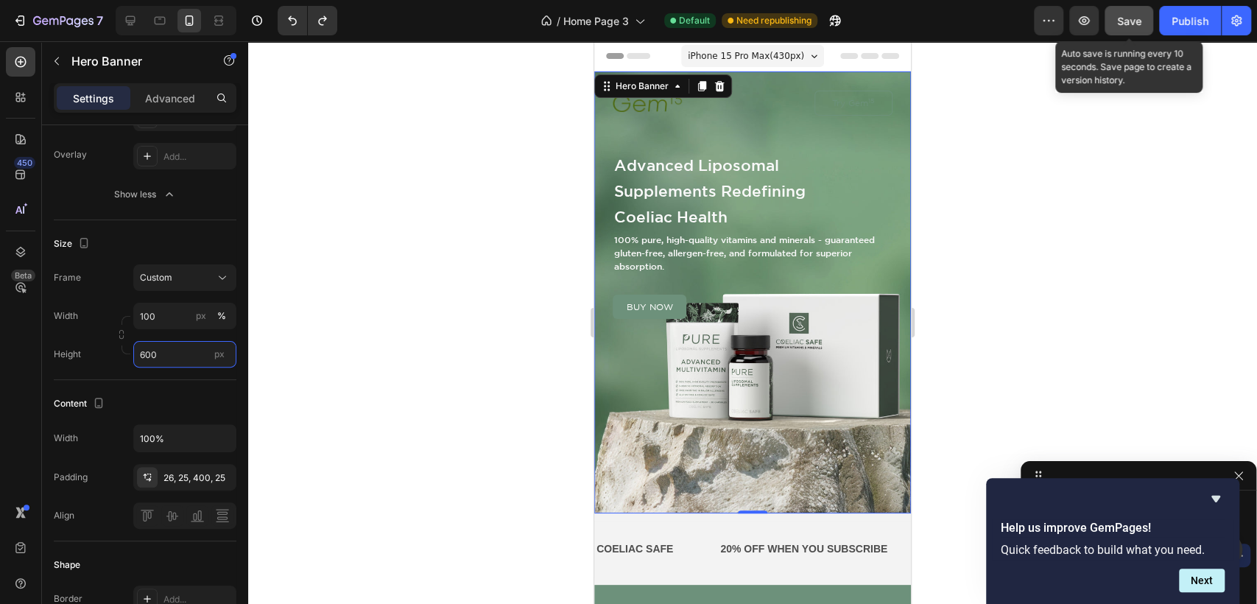
type input "600"
click at [1123, 20] on span "Save" at bounding box center [1129, 21] width 24 height 13
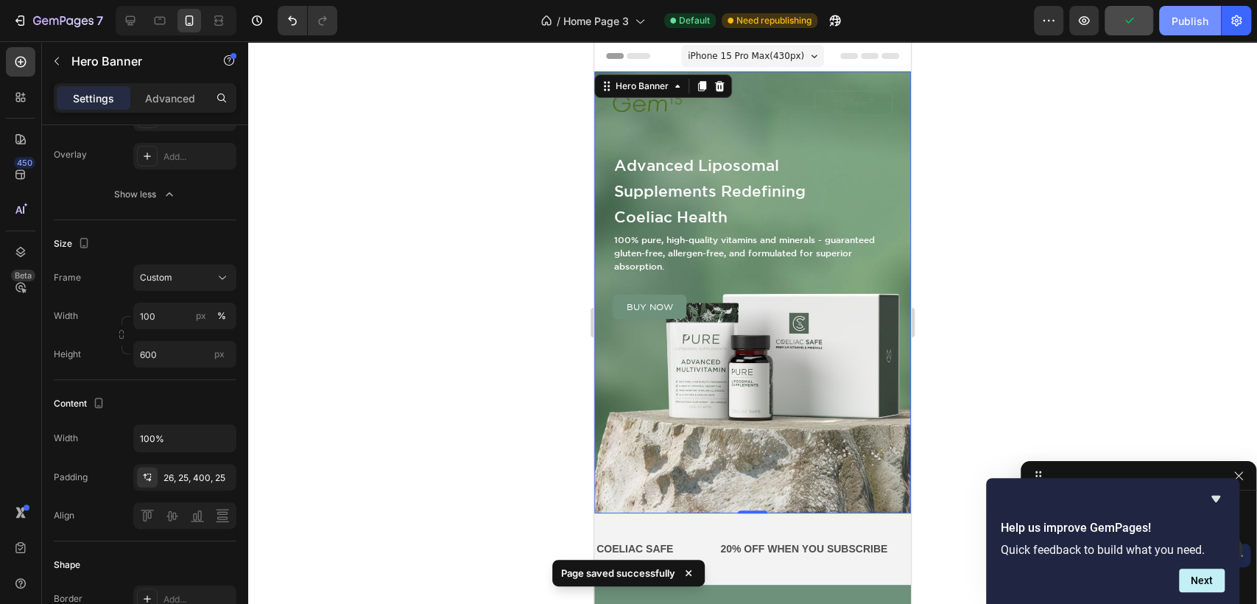
click at [1198, 21] on div "Publish" at bounding box center [1190, 20] width 37 height 15
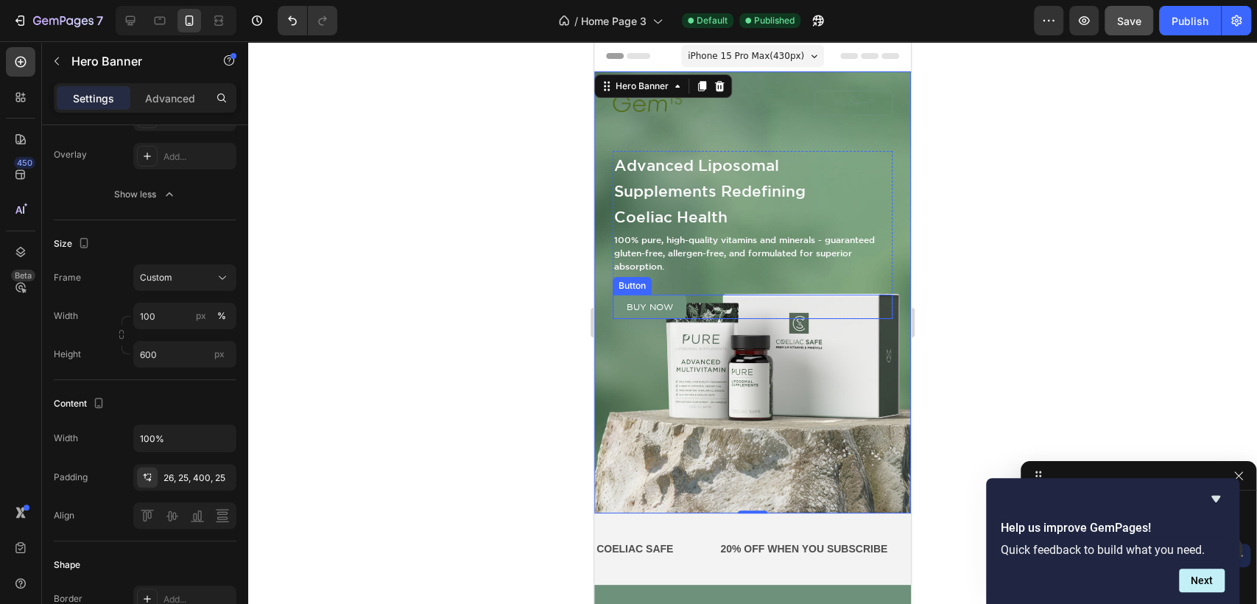
click at [708, 304] on div "buy now Button" at bounding box center [753, 307] width 280 height 24
